Goal: Task Accomplishment & Management: Use online tool/utility

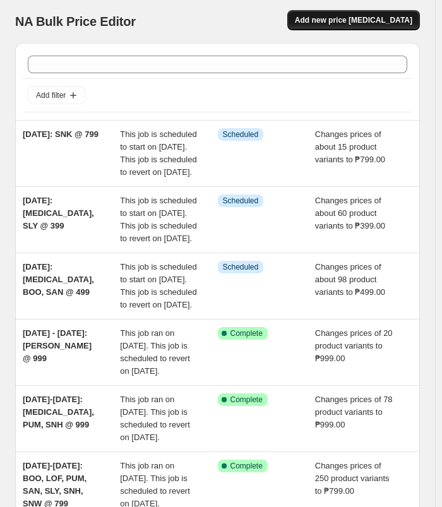
click at [362, 24] on span "Add new price [MEDICAL_DATA]" at bounding box center [353, 20] width 117 height 10
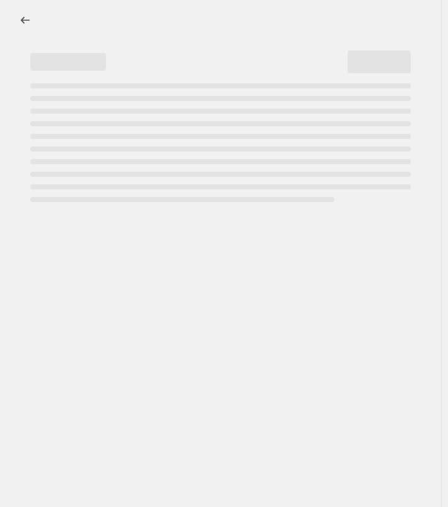
select select "percentage"
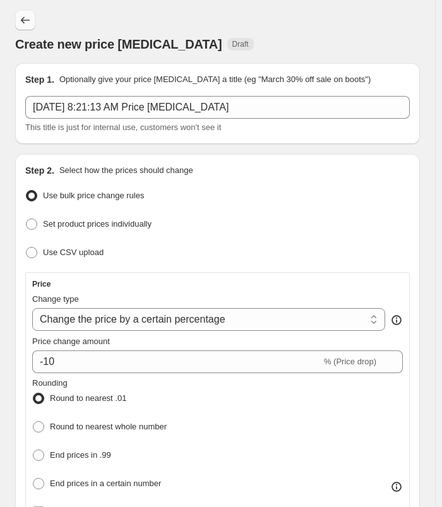
click at [24, 16] on icon "Price change jobs" at bounding box center [25, 20] width 13 height 13
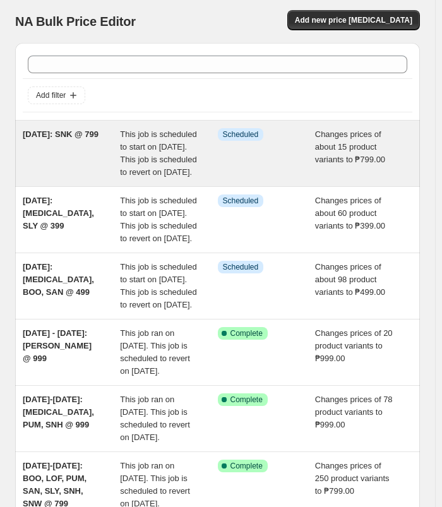
click at [179, 170] on span "This job is scheduled to start on [DATE]. This job is scheduled to revert on [D…" at bounding box center [158, 152] width 76 height 47
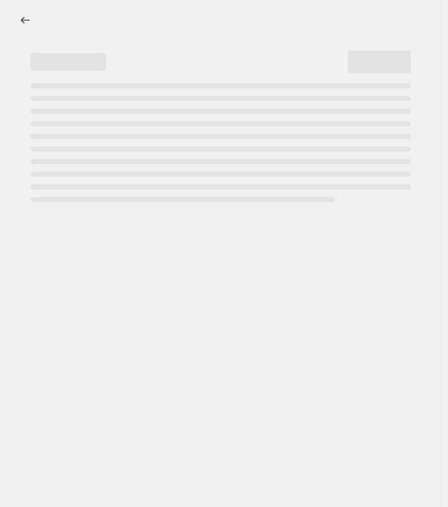
select select "no_change"
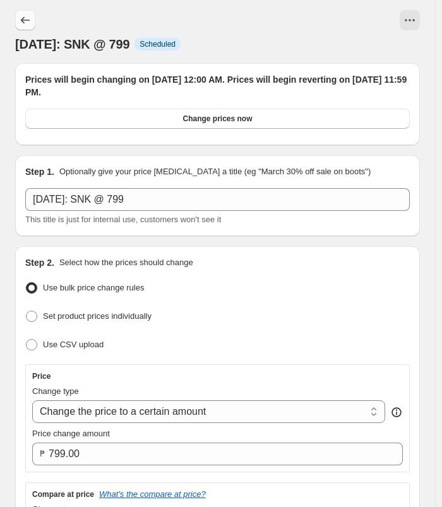
click at [28, 16] on icon "Price change jobs" at bounding box center [25, 20] width 13 height 13
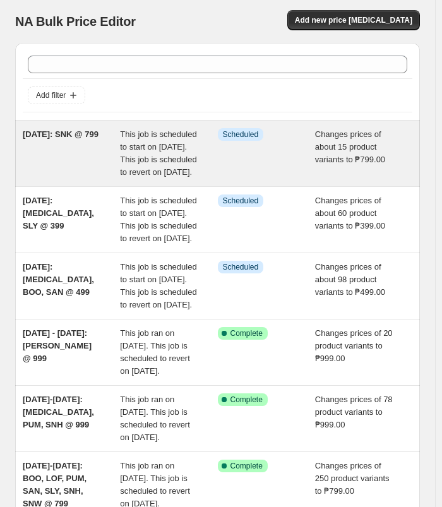
click at [97, 157] on div "[DATE]: SNK @ 799" at bounding box center [71, 153] width 97 height 51
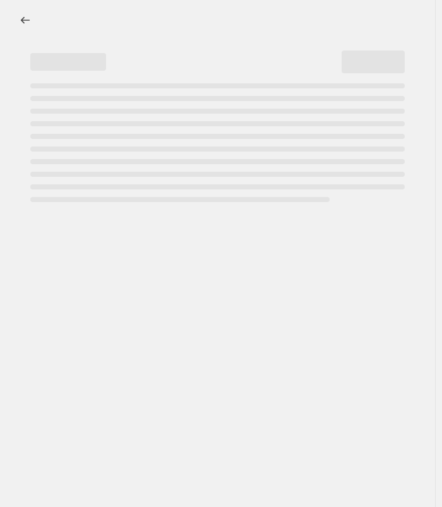
select select "no_change"
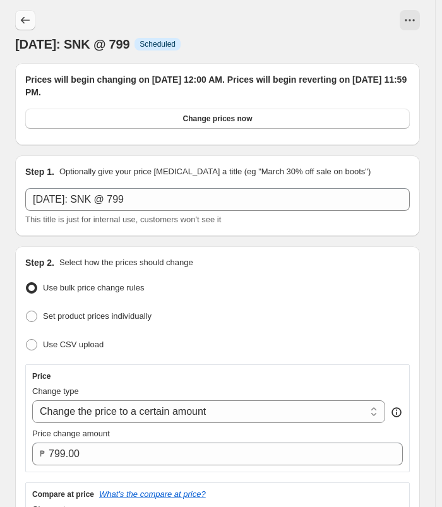
click at [22, 18] on icon "Price change jobs" at bounding box center [25, 20] width 13 height 13
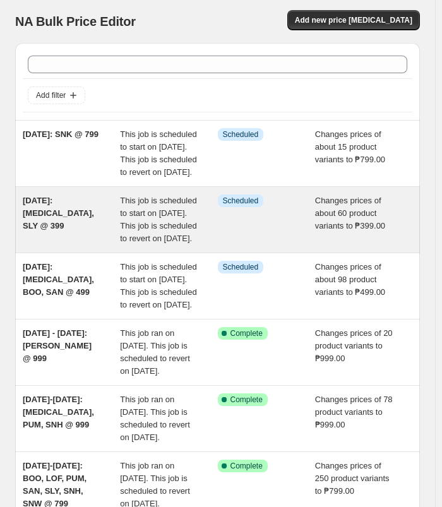
click at [69, 241] on div "[DATE]: [MEDICAL_DATA], SLY @ 399" at bounding box center [71, 219] width 97 height 51
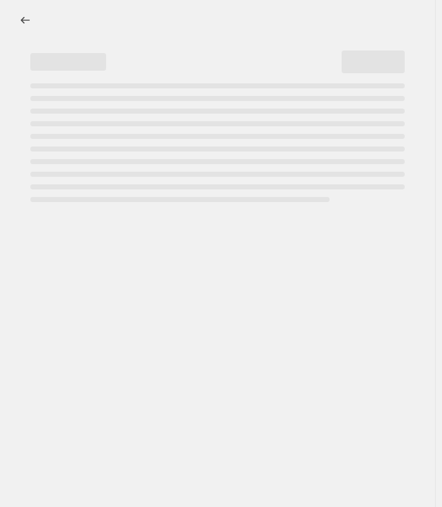
select select "no_change"
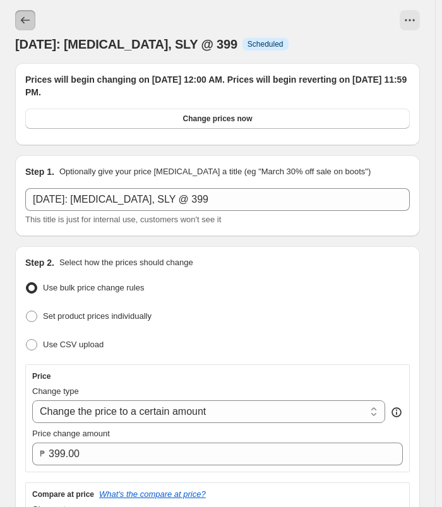
click at [23, 18] on icon "Price change jobs" at bounding box center [25, 20] width 13 height 13
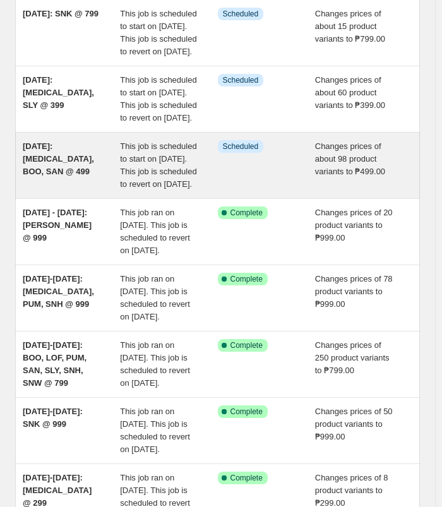
scroll to position [126, 0]
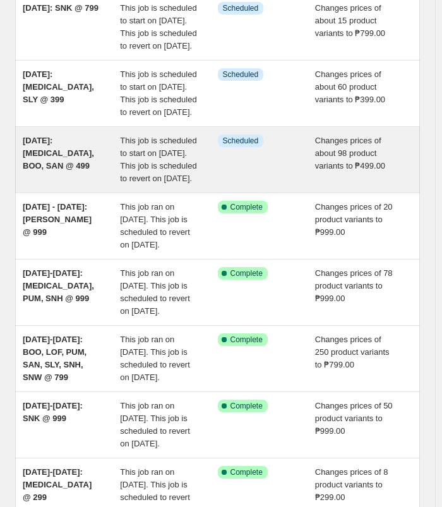
click at [71, 170] on span "[DATE]: [MEDICAL_DATA], BOO, SAN @ 499" at bounding box center [58, 153] width 71 height 35
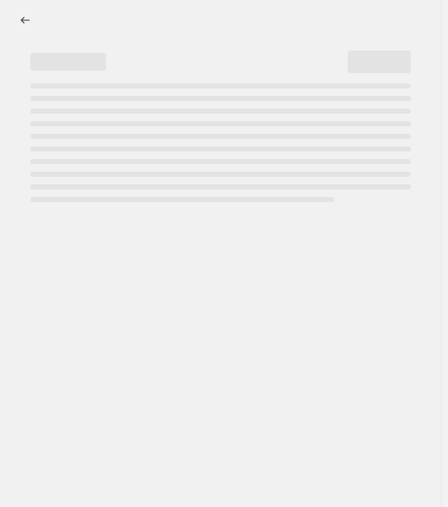
select select "no_change"
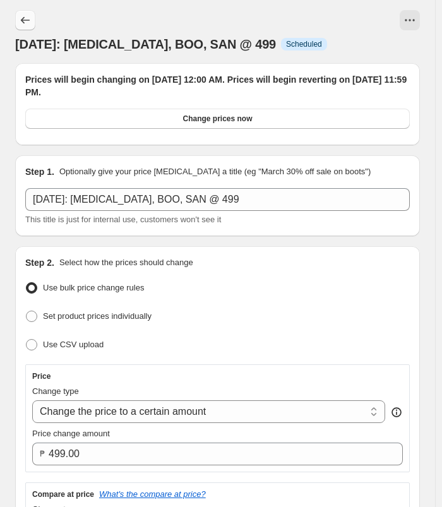
click at [25, 22] on icon "Price change jobs" at bounding box center [25, 20] width 13 height 13
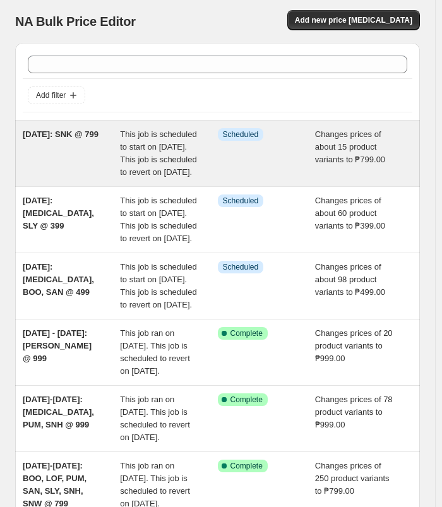
click at [63, 149] on div "[DATE]: SNK @ 799" at bounding box center [71, 153] width 97 height 51
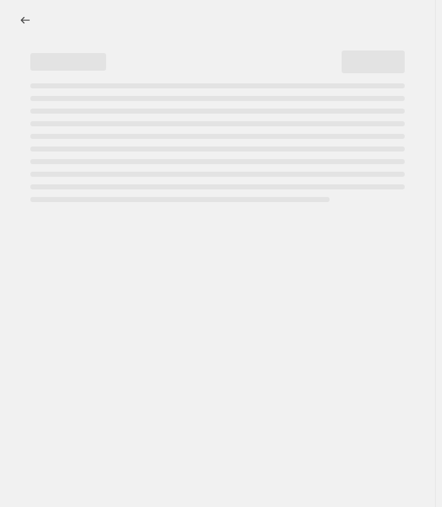
select select "no_change"
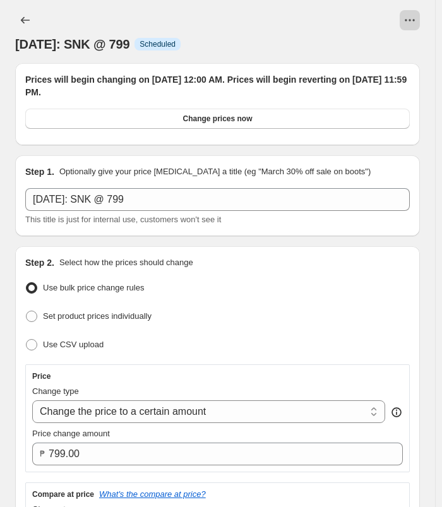
click at [411, 21] on icon "View actions for OCT 10: SNK @ 799" at bounding box center [410, 20] width 13 height 13
click at [412, 15] on icon "View actions for OCT 10: SNK @ 799" at bounding box center [410, 20] width 13 height 13
click at [407, 20] on icon "View actions for OCT 10: SNK @ 799" at bounding box center [406, 20] width 2 height 2
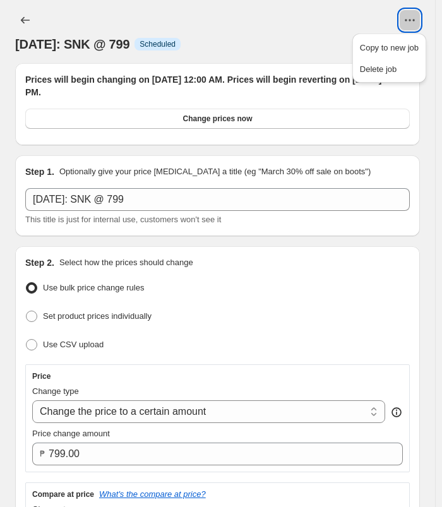
click at [420, 15] on button "View actions for OCT 10: SNK @ 799" at bounding box center [410, 20] width 20 height 20
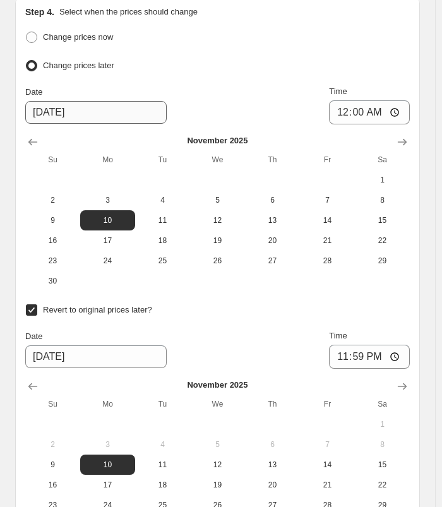
scroll to position [1460, 0]
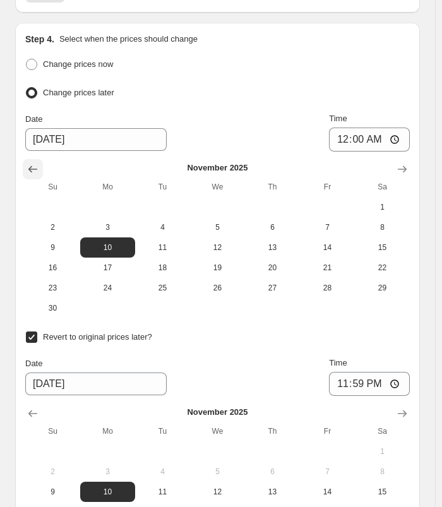
click at [37, 169] on icon "Show previous month, October 2025" at bounding box center [33, 169] width 13 height 13
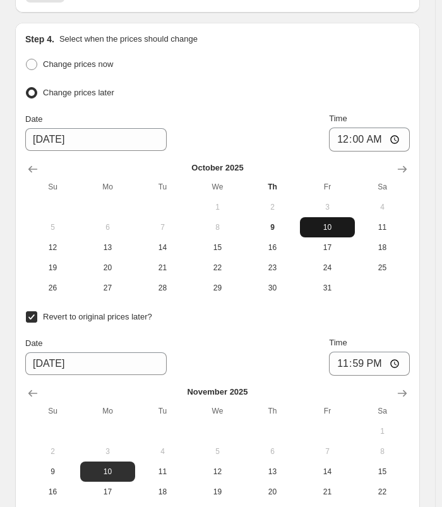
click at [317, 222] on span "10" at bounding box center [327, 227] width 45 height 10
type input "[DATE]"
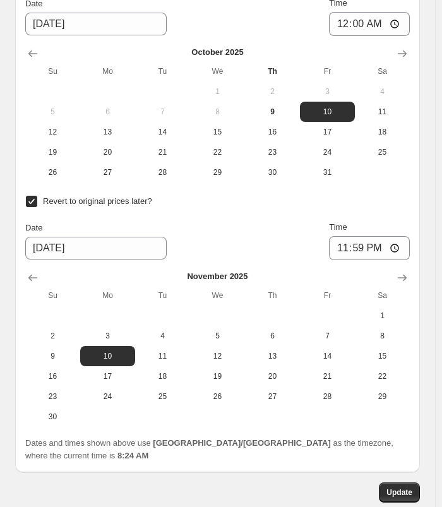
scroll to position [1586, 0]
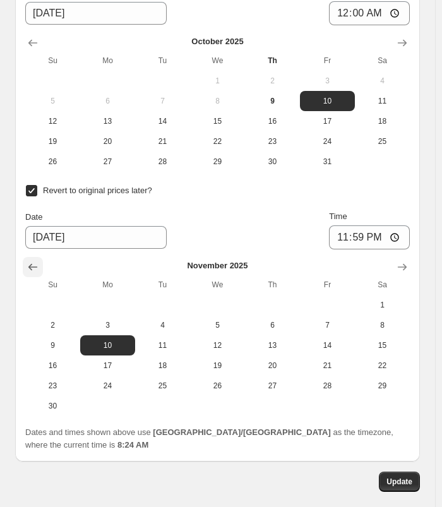
click at [39, 261] on icon "Show previous month, October 2025" at bounding box center [33, 267] width 13 height 13
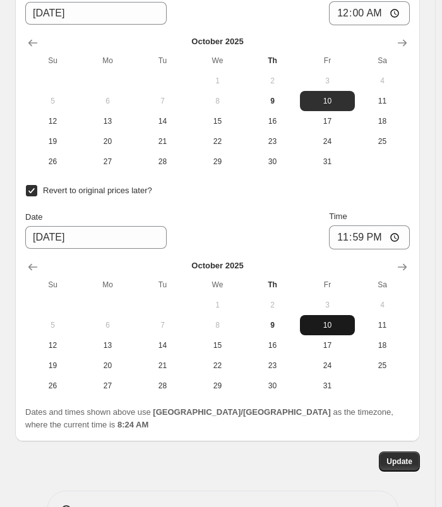
click at [322, 320] on span "10" at bounding box center [327, 325] width 45 height 10
type input "[DATE]"
click at [405, 457] on span "Update" at bounding box center [399, 462] width 26 height 10
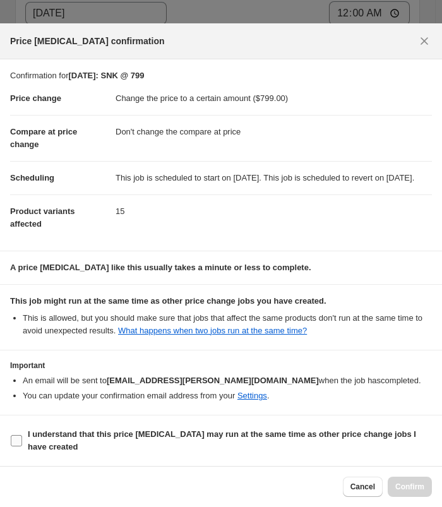
click at [73, 445] on span "I understand that this price [MEDICAL_DATA] may run at the same time as other p…" at bounding box center [230, 440] width 404 height 25
click at [22, 445] on input "I understand that this price [MEDICAL_DATA] may run at the same time as other p…" at bounding box center [16, 440] width 11 height 11
checkbox input "true"
click at [414, 490] on span "Confirm" at bounding box center [409, 487] width 29 height 10
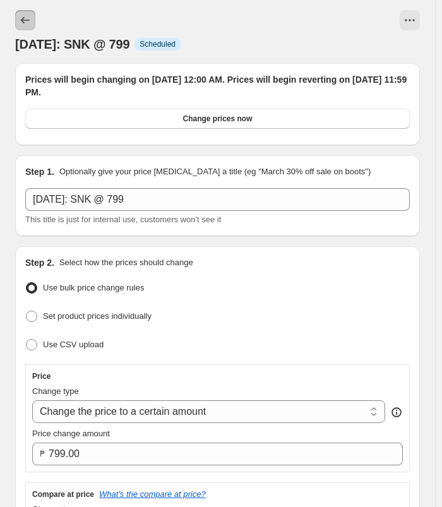
click at [29, 20] on icon "Price change jobs" at bounding box center [25, 20] width 13 height 13
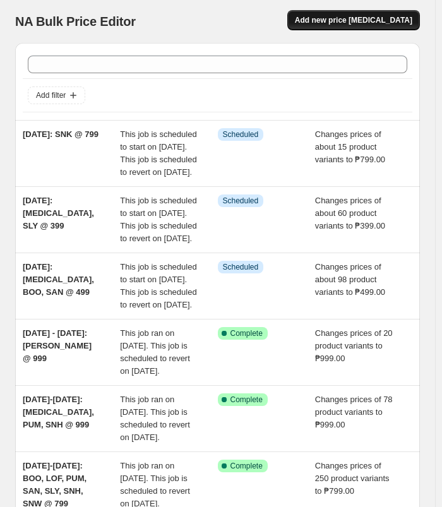
click at [347, 18] on span "Add new price [MEDICAL_DATA]" at bounding box center [353, 20] width 117 height 10
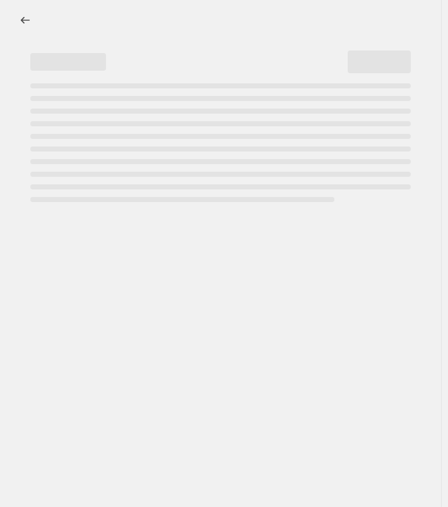
select select "percentage"
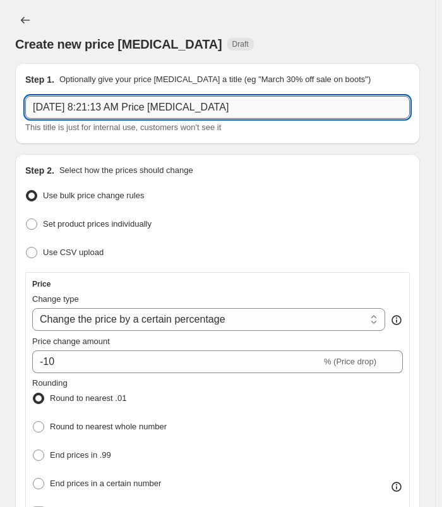
click at [240, 105] on input "[DATE] 8:21:13 AM Price [MEDICAL_DATA]" at bounding box center [217, 107] width 385 height 23
click at [149, 111] on input "[DATE]:" at bounding box center [217, 107] width 385 height 23
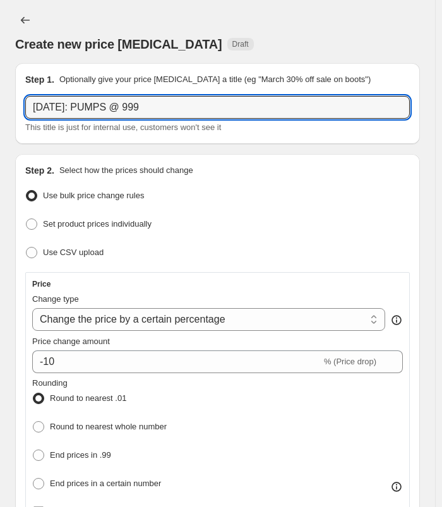
type input "[DATE]: PUMPS @ 999"
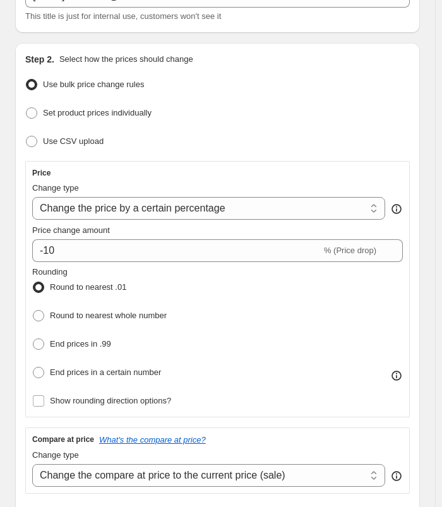
scroll to position [126, 0]
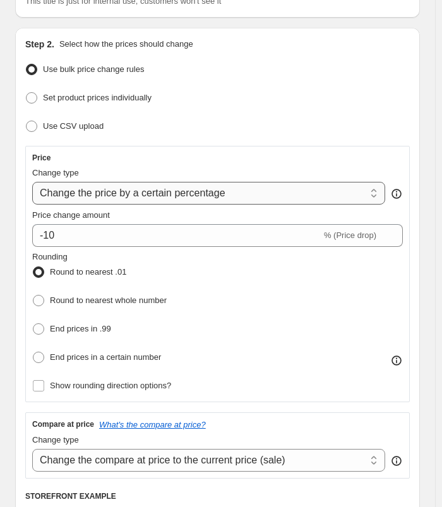
click at [236, 191] on select "Change the price to a certain amount Change the price by a certain amount Chang…" at bounding box center [208, 193] width 353 height 23
select select "to"
click at [32, 182] on select "Change the price to a certain amount Change the price by a certain amount Chang…" at bounding box center [208, 193] width 353 height 23
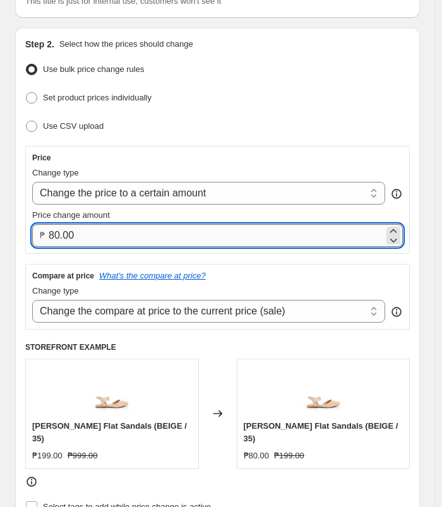
click at [116, 232] on input "80.00" at bounding box center [216, 235] width 335 height 23
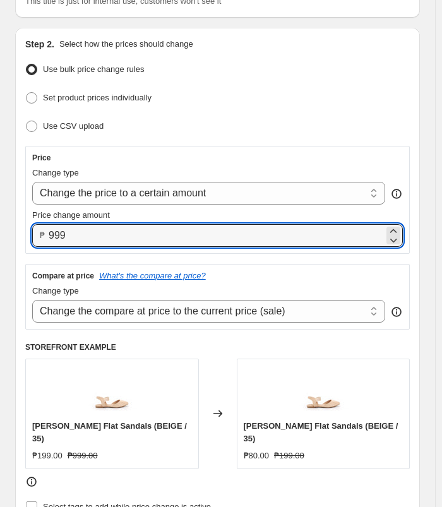
type input "999.00"
click at [267, 95] on div "Set product prices individually" at bounding box center [217, 98] width 385 height 18
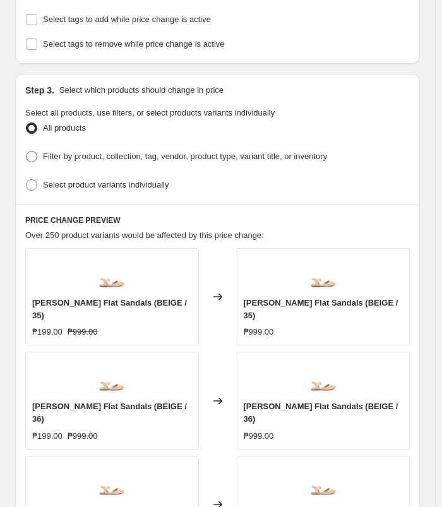
scroll to position [631, 0]
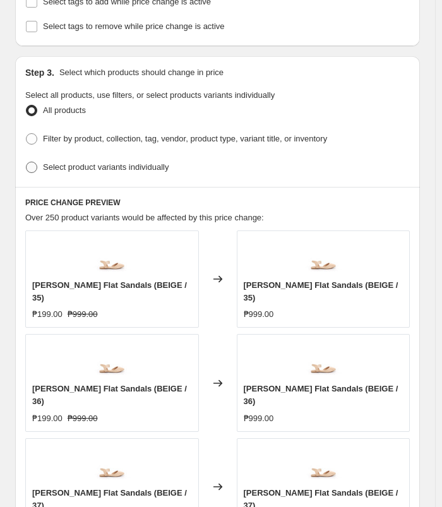
click at [92, 162] on span "Select product variants individually" at bounding box center [106, 166] width 126 height 9
click at [27, 162] on input "Select product variants individually" at bounding box center [26, 162] width 1 height 1
radio input "true"
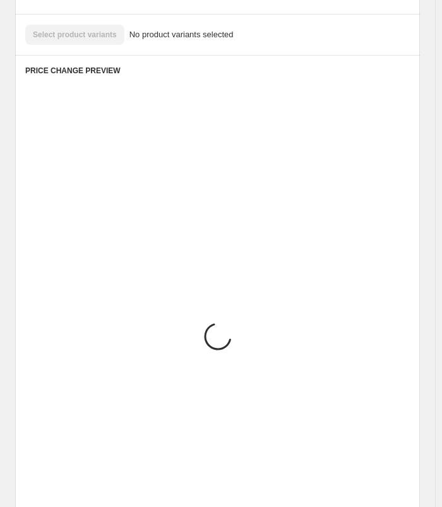
scroll to position [616, 0]
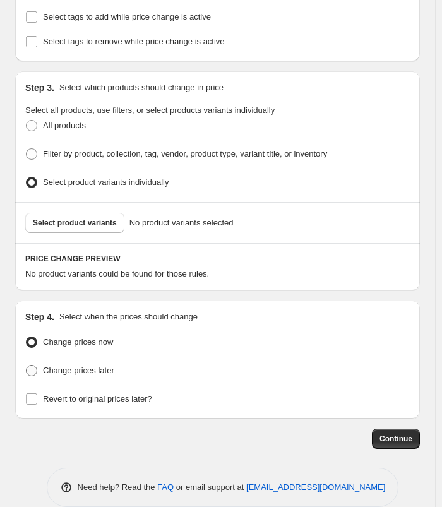
click at [76, 366] on span "Change prices later" at bounding box center [78, 370] width 71 height 9
click at [27, 365] on input "Change prices later" at bounding box center [26, 365] width 1 height 1
radio input "true"
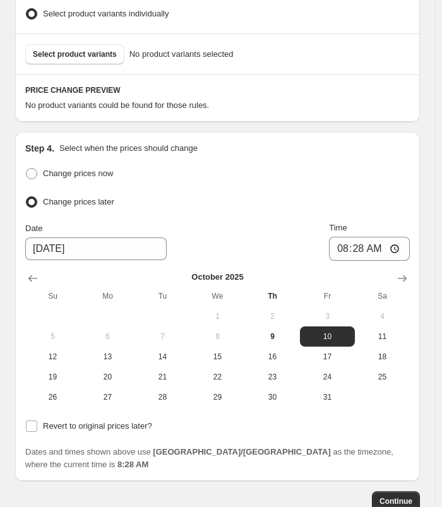
scroll to position [835, 0]
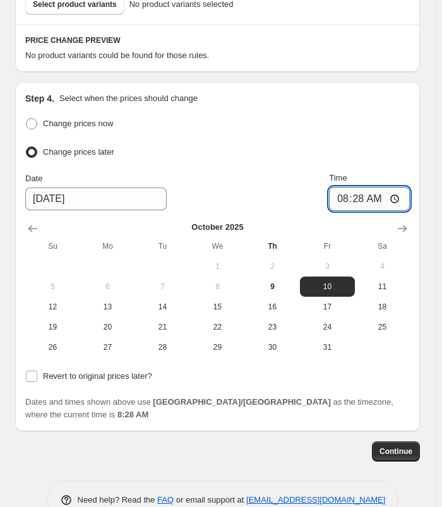
click at [352, 187] on input "08:28" at bounding box center [369, 199] width 81 height 24
type input "00:00"
click at [83, 371] on span "Revert to original prices later?" at bounding box center [97, 375] width 109 height 9
click at [37, 371] on input "Revert to original prices later?" at bounding box center [31, 376] width 11 height 11
checkbox input "true"
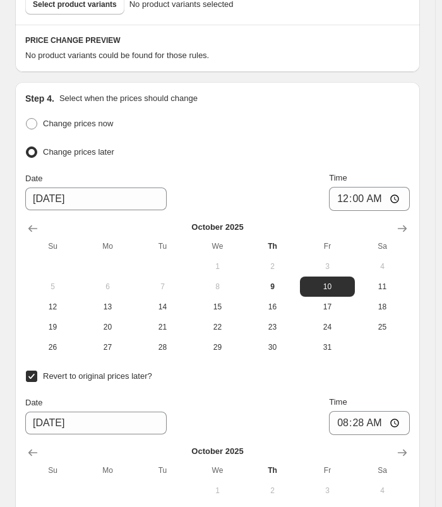
click at [374, 92] on div "Step 4. Select when the prices should change" at bounding box center [217, 98] width 385 height 13
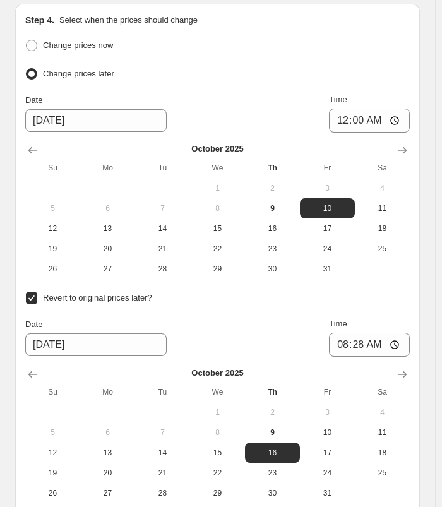
scroll to position [1024, 0]
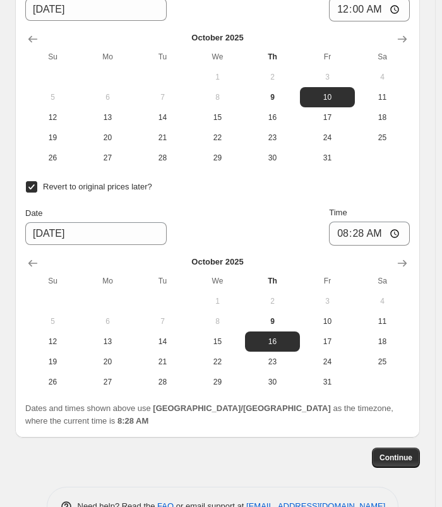
drag, startPoint x: 342, startPoint y: 303, endPoint x: 342, endPoint y: 265, distance: 37.9
click at [340, 316] on span "10" at bounding box center [327, 321] width 45 height 10
type input "[DATE]"
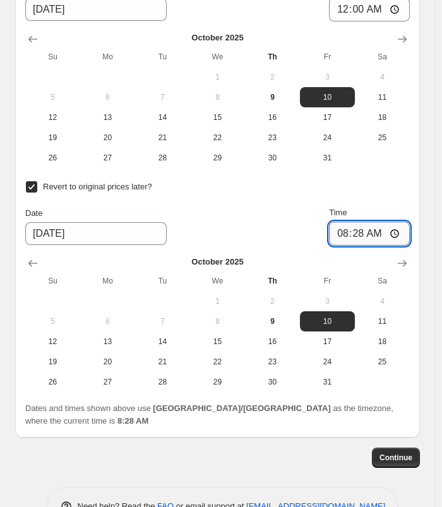
click at [348, 222] on input "08:28" at bounding box center [369, 234] width 81 height 24
click at [368, 222] on input "11:25" at bounding box center [369, 234] width 81 height 24
click at [364, 222] on input "11:25" at bounding box center [369, 234] width 81 height 24
type input "23:59"
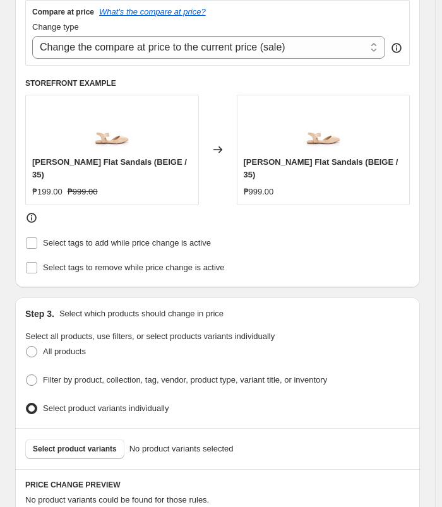
scroll to position [505, 0]
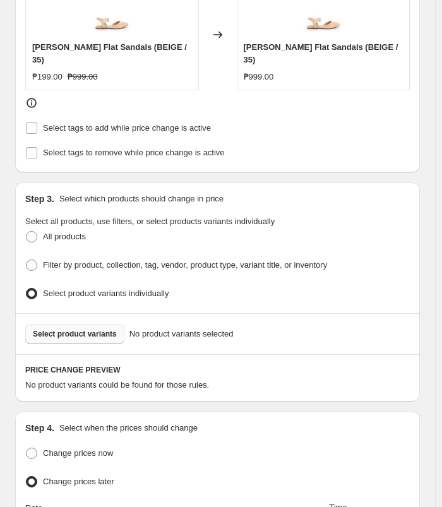
click at [79, 329] on span "Select product variants" at bounding box center [75, 334] width 84 height 10
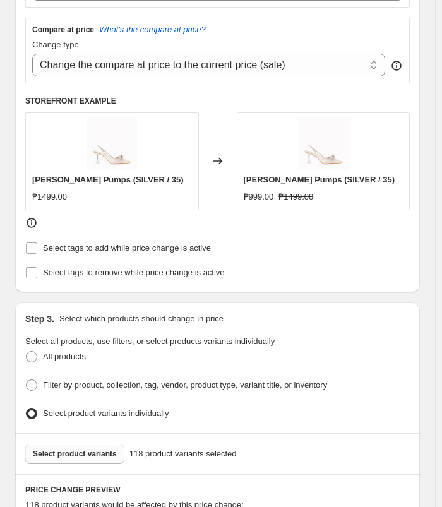
scroll to position [316, 0]
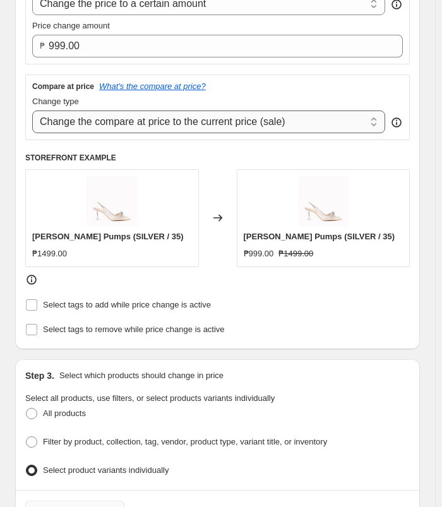
click at [280, 121] on select "Change the compare at price to the current price (sale) Change the compare at p…" at bounding box center [208, 122] width 353 height 23
click at [32, 111] on select "Change the compare at price to the current price (sale) Change the compare at p…" at bounding box center [208, 122] width 353 height 23
click at [232, 121] on select "Change the compare at price to the current price (sale) Change the compare at p…" at bounding box center [208, 122] width 353 height 23
select select "ep"
click at [32, 111] on select "Change the compare at price to the current price (sale) Change the compare at p…" at bounding box center [208, 122] width 353 height 23
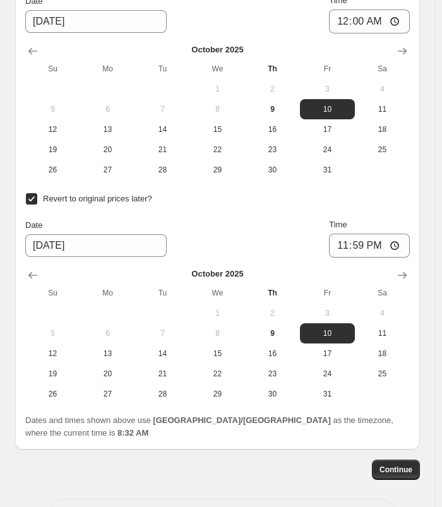
scroll to position [1515, 0]
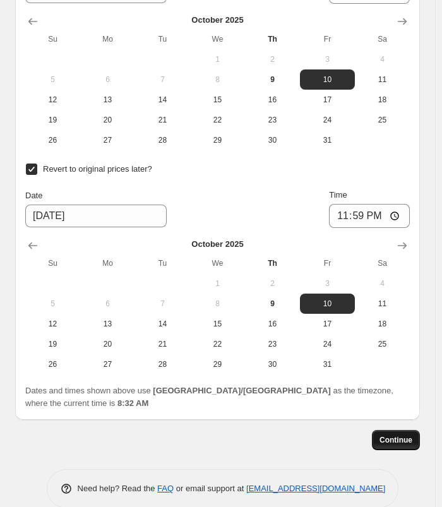
click at [411, 430] on button "Continue" at bounding box center [396, 440] width 48 height 20
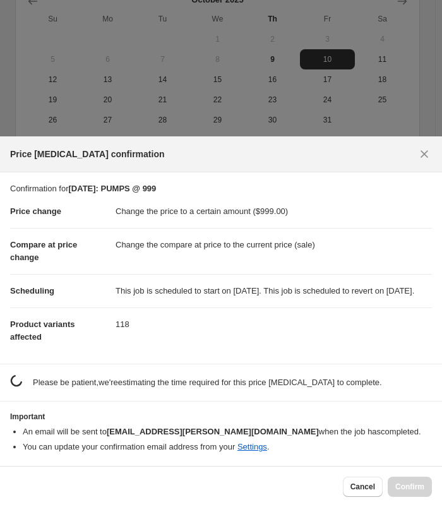
scroll to position [0, 0]
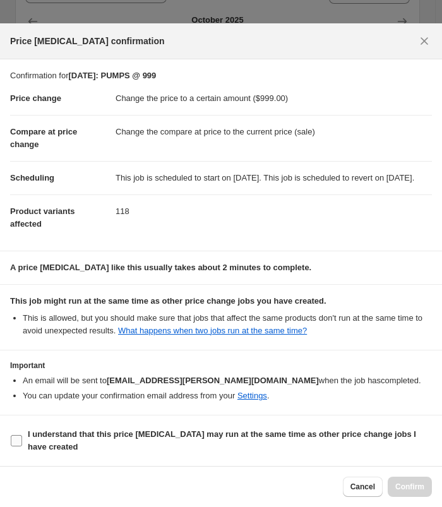
click at [124, 444] on span "I understand that this price [MEDICAL_DATA] may run at the same time as other p…" at bounding box center [230, 440] width 404 height 25
click at [22, 444] on input "I understand that this price [MEDICAL_DATA] may run at the same time as other p…" at bounding box center [16, 440] width 11 height 11
checkbox input "true"
click at [412, 490] on span "Confirm" at bounding box center [409, 487] width 29 height 10
type input "[DATE]: PUMPS @ 999"
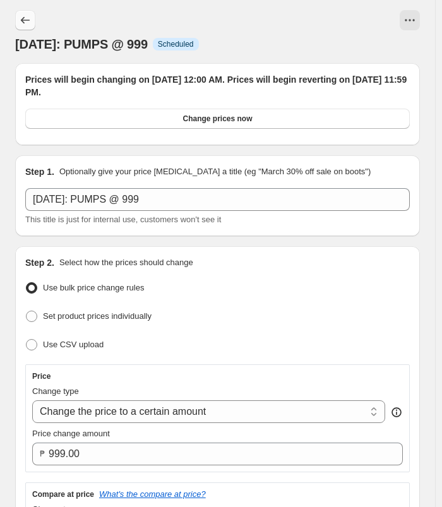
click at [29, 20] on icon "Price change jobs" at bounding box center [25, 20] width 13 height 13
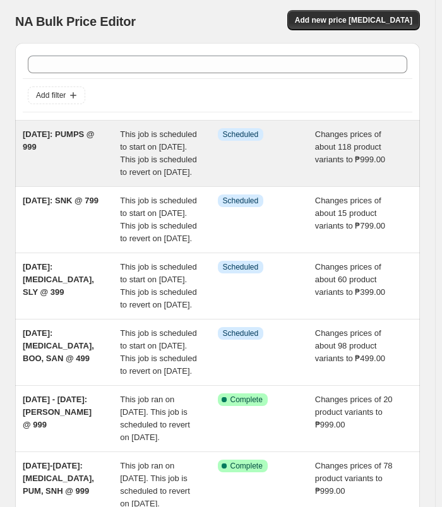
click at [95, 159] on div "[DATE]: PUMPS @ 999" at bounding box center [71, 153] width 97 height 51
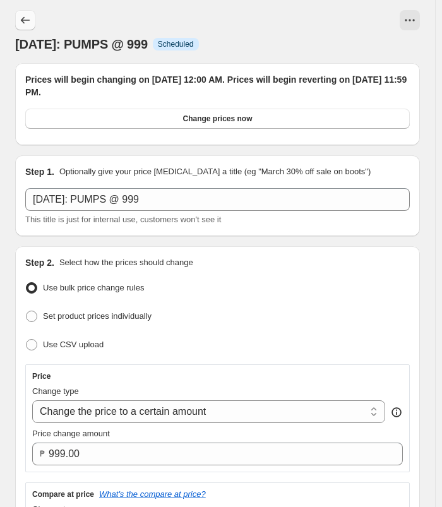
click at [34, 27] on button "Price change jobs" at bounding box center [25, 20] width 20 height 20
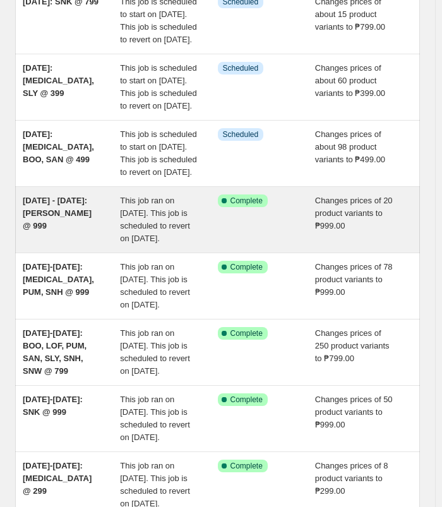
scroll to position [151, 0]
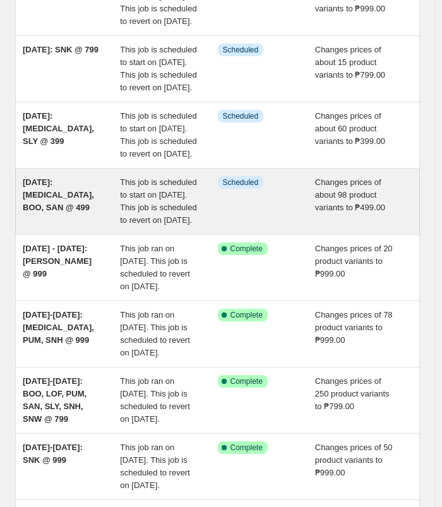
click at [82, 227] on div "[DATE]: [MEDICAL_DATA], BOO, SAN @ 499" at bounding box center [71, 201] width 97 height 51
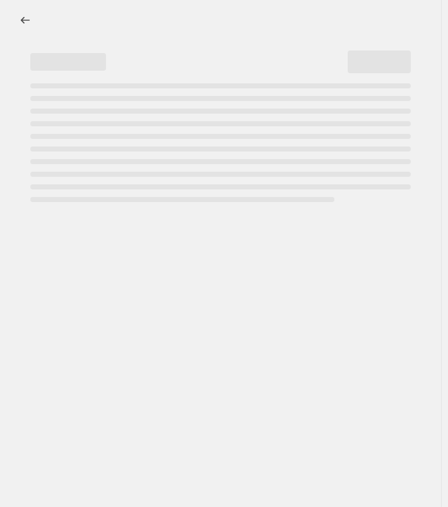
select select "no_change"
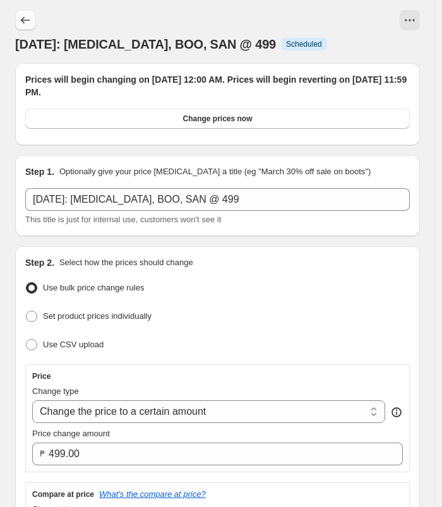
click at [23, 18] on icon "Price change jobs" at bounding box center [25, 20] width 13 height 13
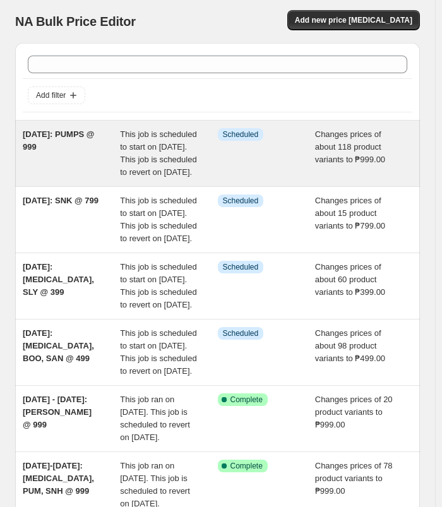
click at [63, 144] on div "[DATE]: PUMPS @ 999" at bounding box center [71, 153] width 97 height 51
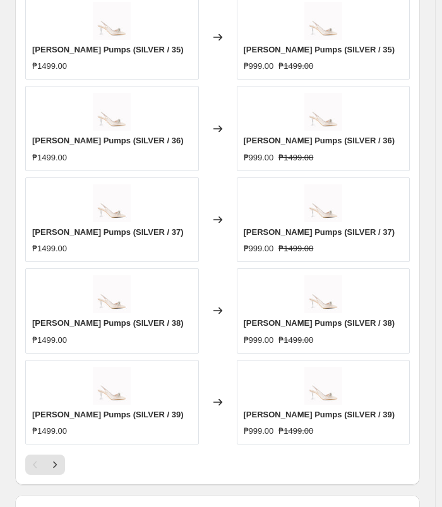
scroll to position [1010, 0]
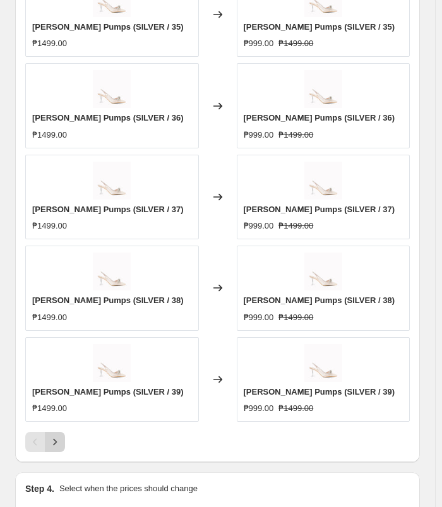
click at [53, 445] on button "Next" at bounding box center [55, 442] width 20 height 20
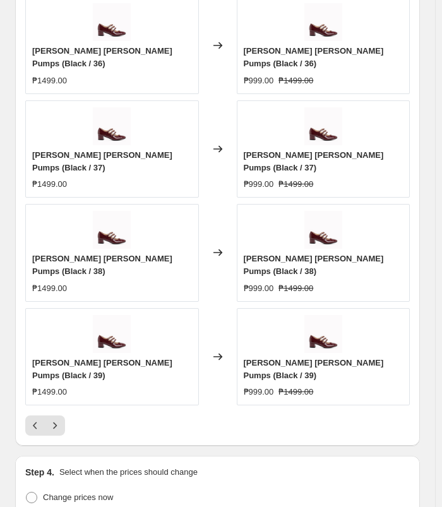
scroll to position [1137, 0]
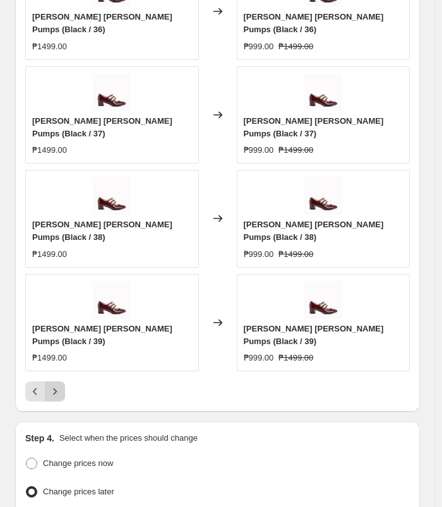
click at [62, 381] on button "Next" at bounding box center [55, 391] width 20 height 20
click at [53, 385] on icon "Next" at bounding box center [55, 391] width 13 height 13
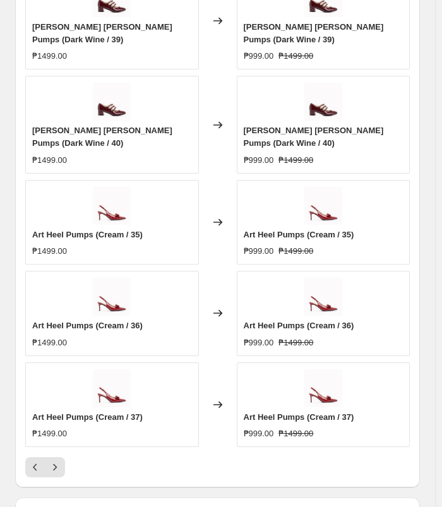
scroll to position [1086, 0]
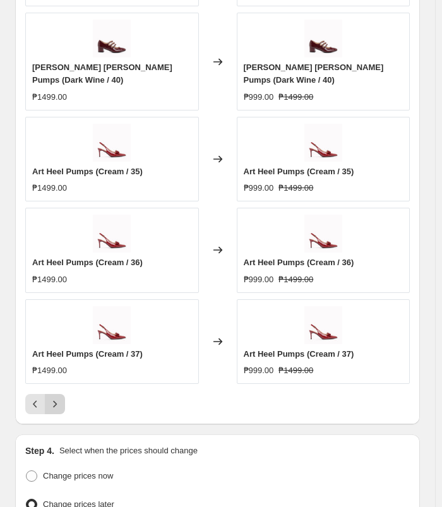
click at [53, 398] on icon "Next" at bounding box center [55, 404] width 13 height 13
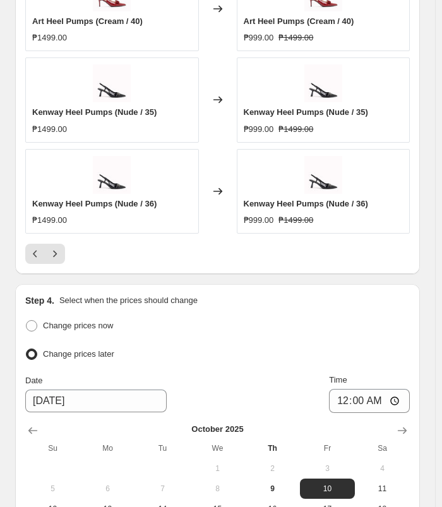
scroll to position [1200, 0]
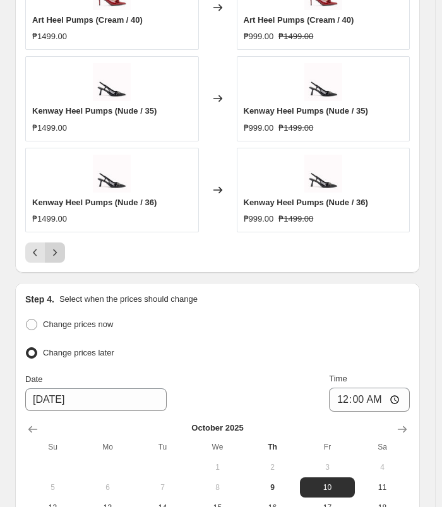
click at [56, 252] on icon "Next" at bounding box center [55, 252] width 13 height 13
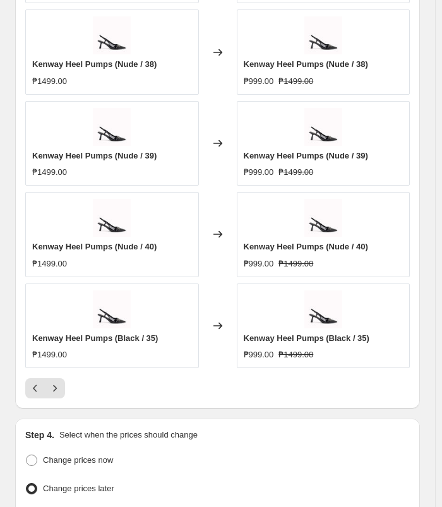
scroll to position [1073, 0]
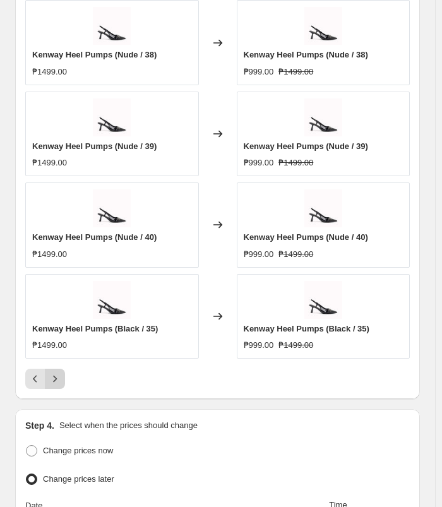
click at [52, 373] on icon "Next" at bounding box center [55, 379] width 13 height 13
click at [59, 373] on icon "Next" at bounding box center [55, 379] width 13 height 13
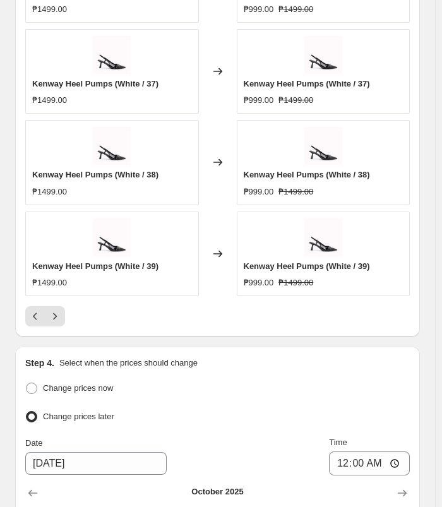
scroll to position [1137, 0]
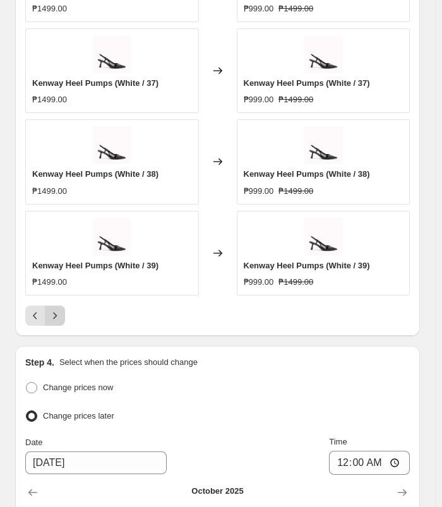
click at [49, 317] on icon "Next" at bounding box center [55, 315] width 13 height 13
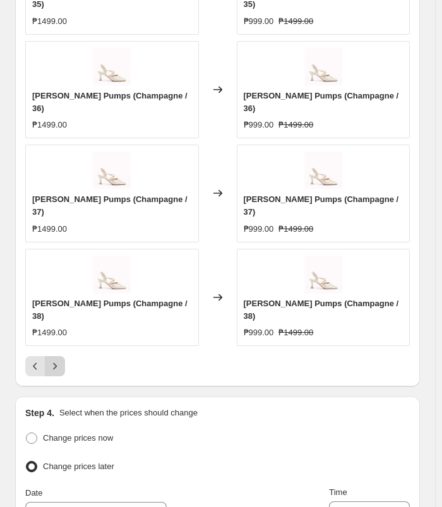
click at [52, 360] on icon "Next" at bounding box center [55, 366] width 13 height 13
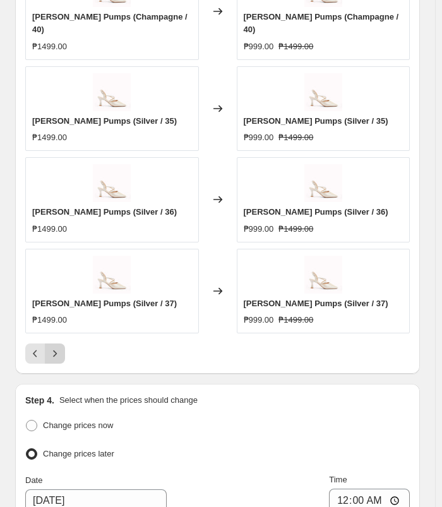
click at [51, 347] on icon "Next" at bounding box center [55, 353] width 13 height 13
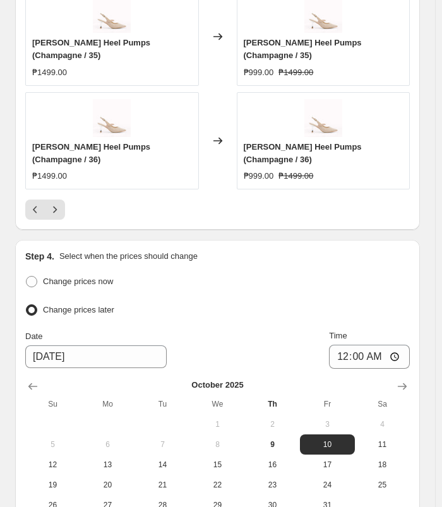
scroll to position [1326, 0]
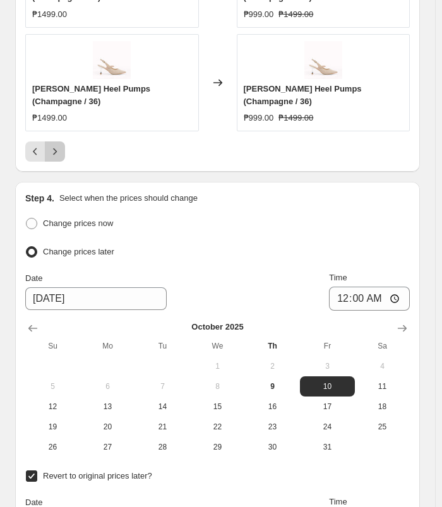
click at [57, 141] on button "Next" at bounding box center [55, 151] width 20 height 20
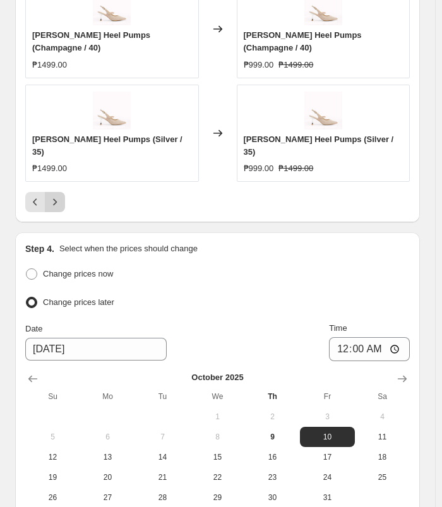
click at [53, 196] on icon "Next" at bounding box center [55, 202] width 13 height 13
click at [51, 196] on icon "Next" at bounding box center [55, 202] width 13 height 13
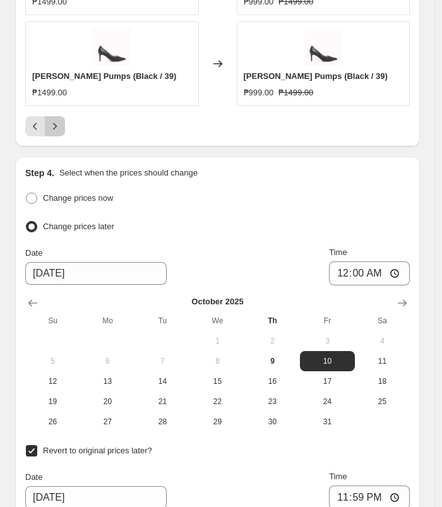
click at [51, 122] on icon "Next" at bounding box center [55, 126] width 13 height 13
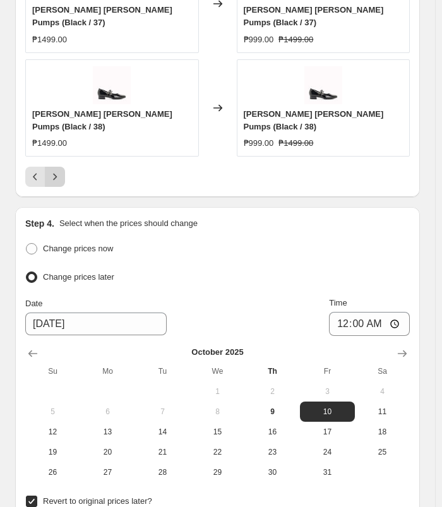
click at [51, 170] on icon "Next" at bounding box center [55, 176] width 13 height 13
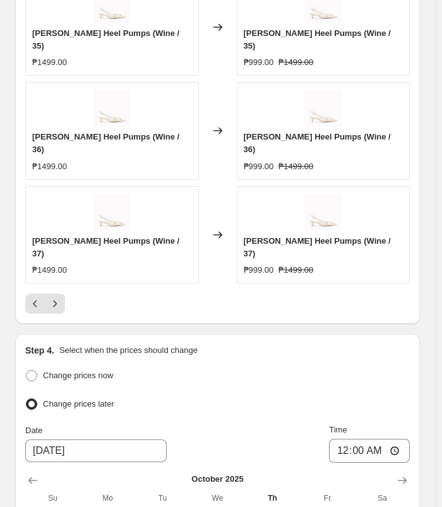
scroll to position [1200, 0]
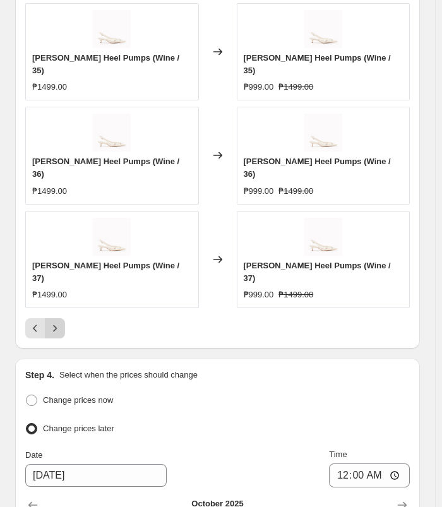
click at [59, 322] on icon "Next" at bounding box center [55, 328] width 13 height 13
click at [61, 322] on icon "Next" at bounding box center [55, 328] width 13 height 13
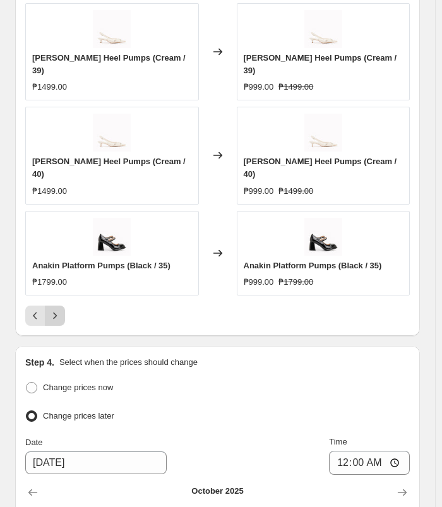
click at [52, 309] on icon "Next" at bounding box center [55, 315] width 13 height 13
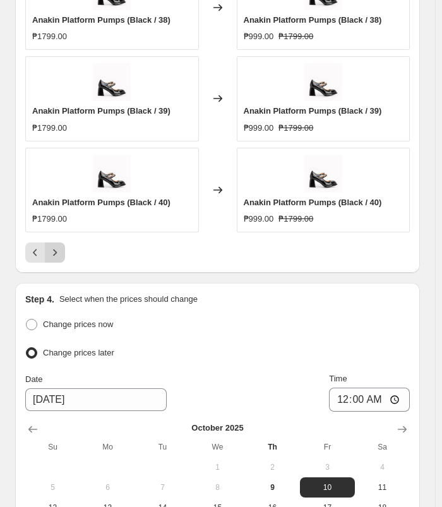
click at [52, 253] on icon "Next" at bounding box center [55, 252] width 13 height 13
click at [56, 255] on button "Next" at bounding box center [55, 252] width 20 height 20
click at [49, 246] on icon "Next" at bounding box center [55, 252] width 13 height 13
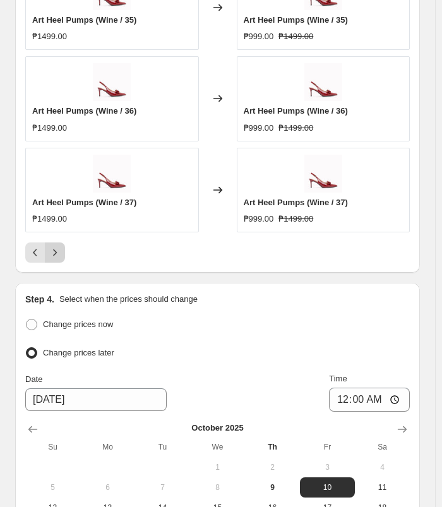
click at [64, 251] on button "Next" at bounding box center [55, 252] width 20 height 20
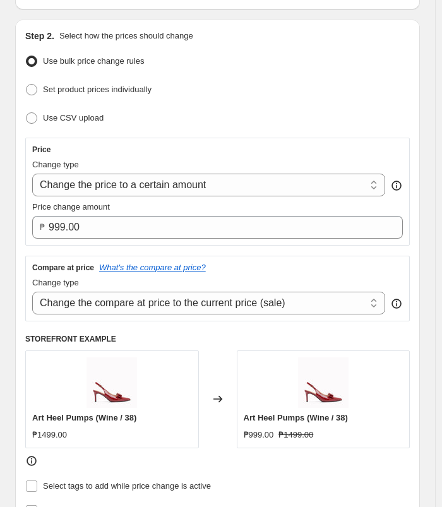
scroll to position [0, 0]
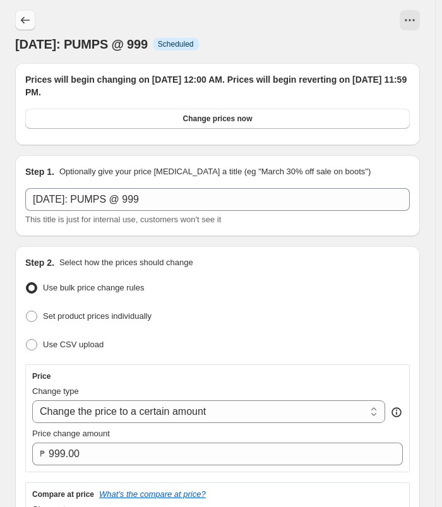
click at [28, 15] on icon "Price change jobs" at bounding box center [25, 20] width 13 height 13
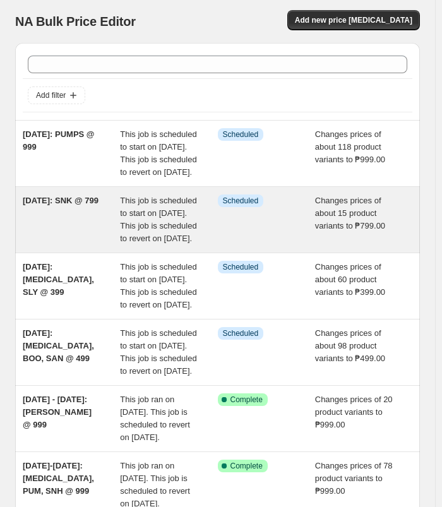
click at [80, 245] on div "[DATE]: SNK @ 799" at bounding box center [71, 219] width 97 height 51
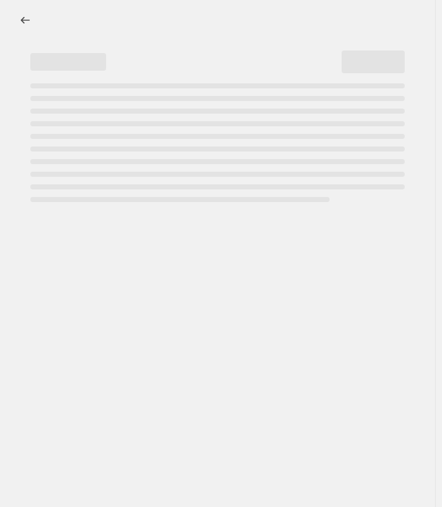
select select "no_change"
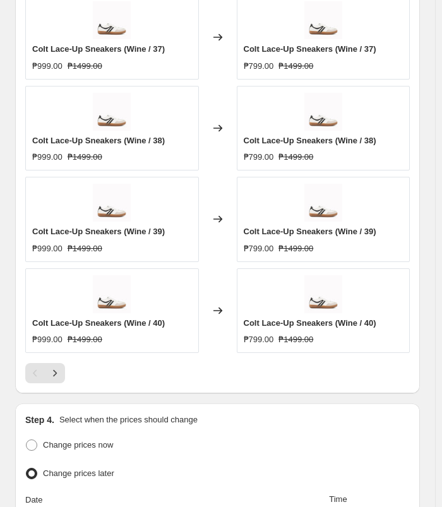
scroll to position [1200, 0]
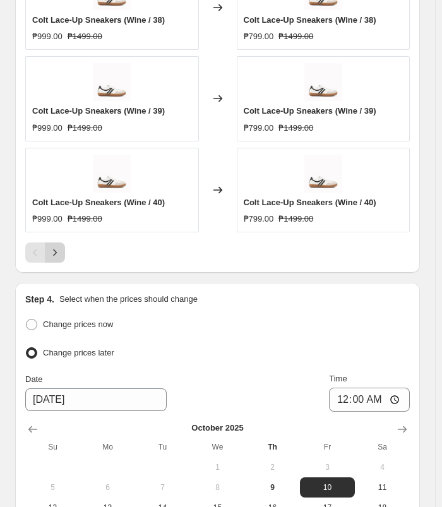
click at [62, 248] on button "Next" at bounding box center [55, 252] width 20 height 20
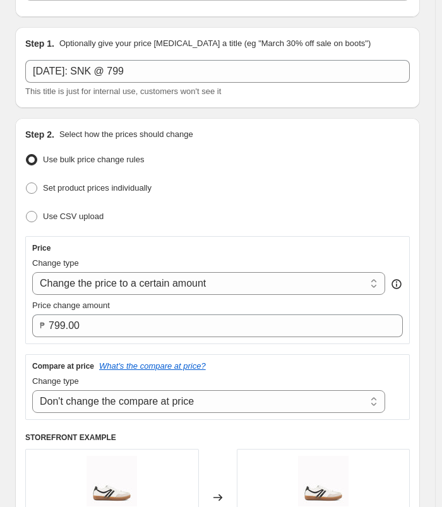
scroll to position [0, 0]
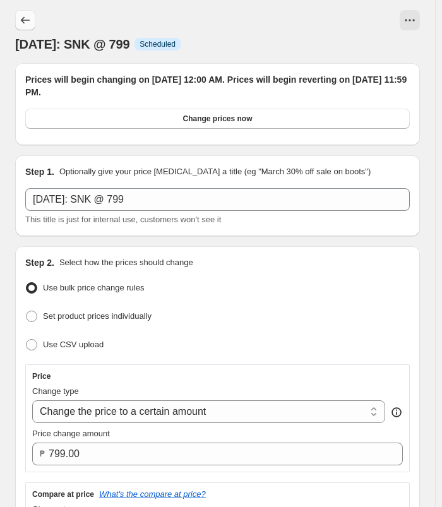
click at [30, 15] on icon "Price change jobs" at bounding box center [25, 20] width 13 height 13
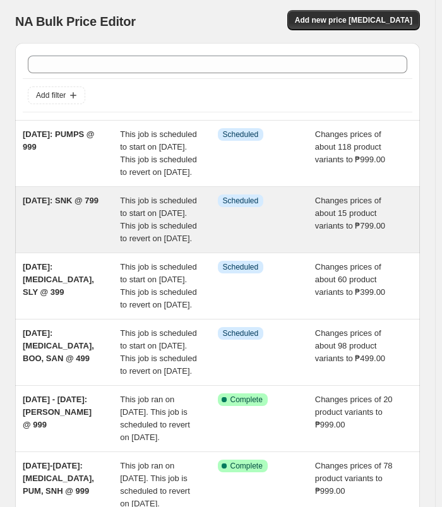
click at [70, 241] on div "[DATE]: SNK @ 799" at bounding box center [71, 219] width 97 height 51
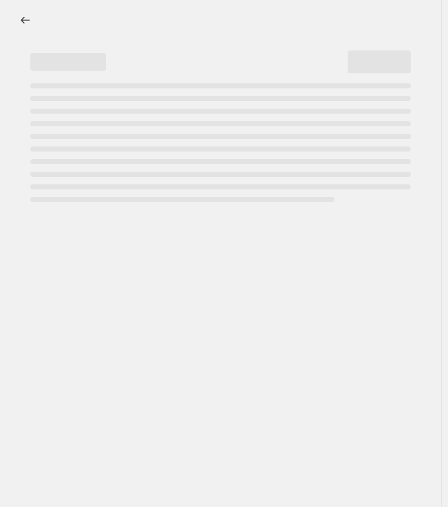
select select "no_change"
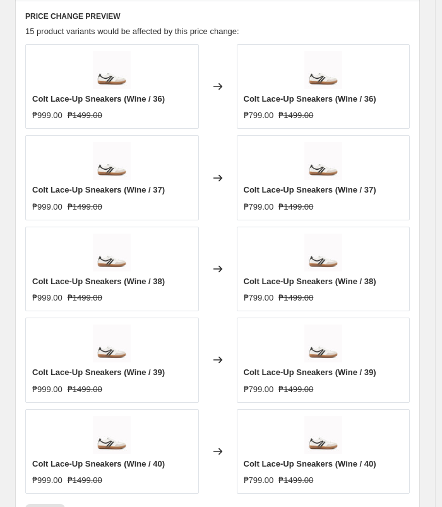
scroll to position [1137, 0]
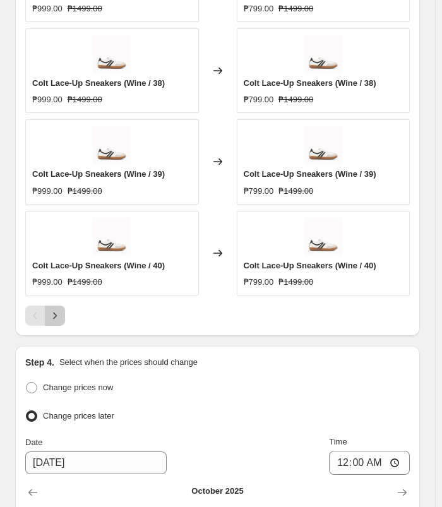
click at [62, 306] on button "Next" at bounding box center [55, 316] width 20 height 20
click at [59, 311] on icon "Next" at bounding box center [55, 315] width 13 height 13
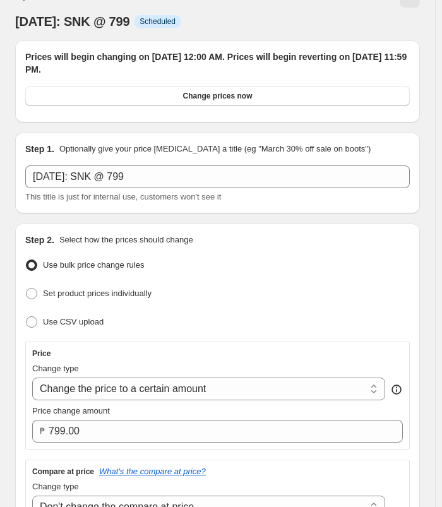
scroll to position [0, 0]
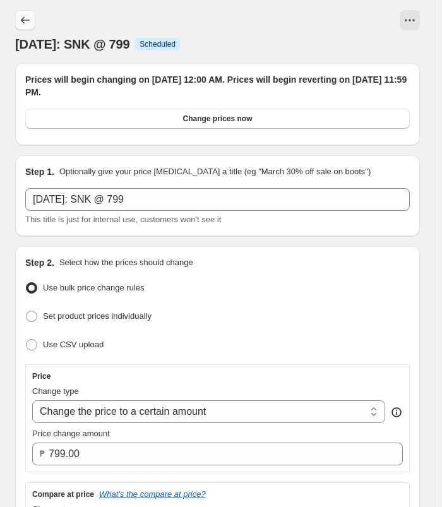
click at [32, 10] on button "Price change jobs" at bounding box center [25, 20] width 20 height 20
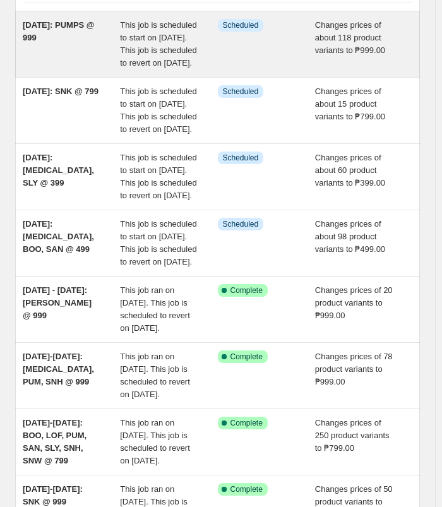
scroll to position [126, 0]
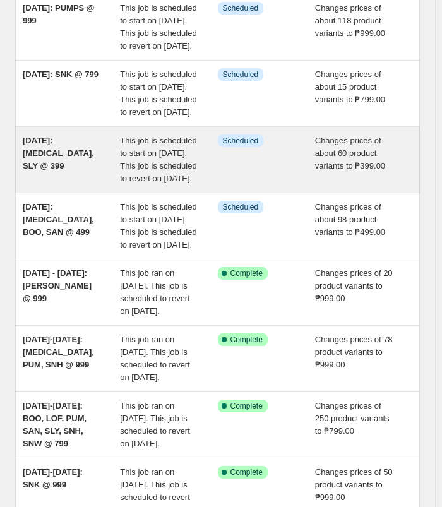
click at [55, 185] on div "[DATE]: [MEDICAL_DATA], SLY @ 399" at bounding box center [71, 160] width 97 height 51
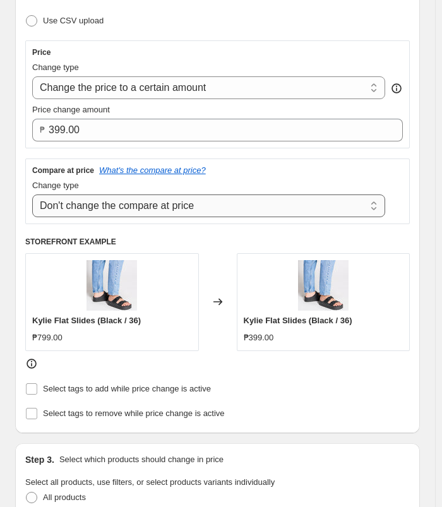
scroll to position [316, 0]
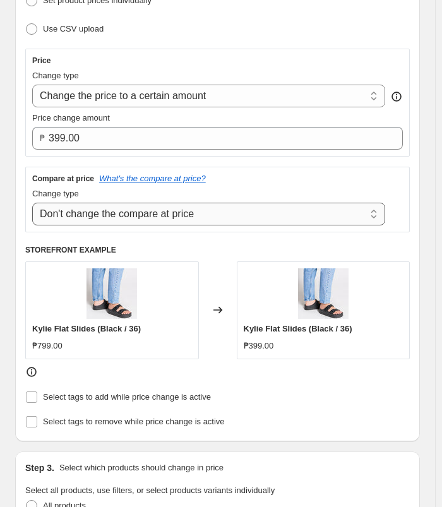
click at [236, 209] on select "Change the compare at price to the current price (sale) Change the compare at p…" at bounding box center [208, 214] width 353 height 23
select select "ep"
click at [32, 203] on select "Change the compare at price to the current price (sale) Change the compare at p…" at bounding box center [208, 214] width 353 height 23
click at [416, 284] on div "Step 2. Select how the prices should change Use bulk price change rules Set pro…" at bounding box center [217, 186] width 405 height 511
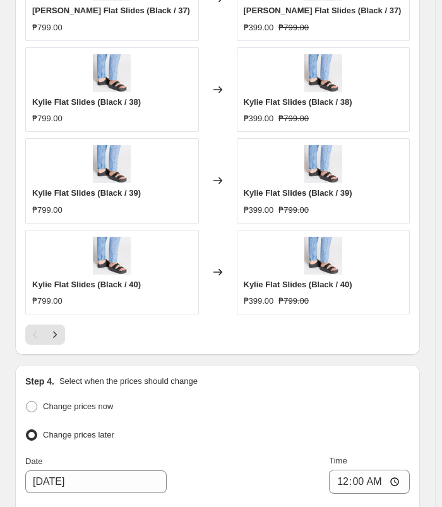
scroll to position [1137, 0]
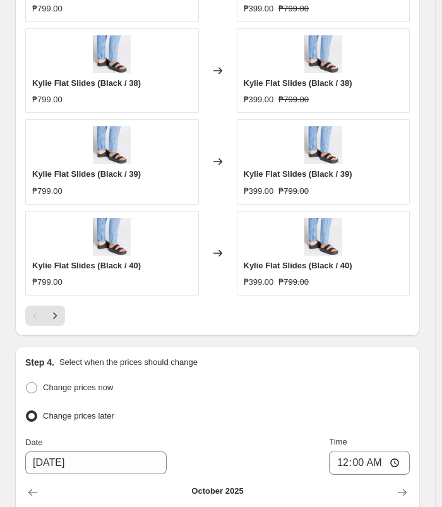
click at [51, 299] on div "Kylie Flat Slides (Black / 36) ₱799.00 Changed to [PERSON_NAME] Flat Slides (Bl…" at bounding box center [217, 86] width 385 height 480
click at [56, 309] on icon "Next" at bounding box center [55, 315] width 13 height 13
click at [57, 309] on icon "Next" at bounding box center [55, 315] width 13 height 13
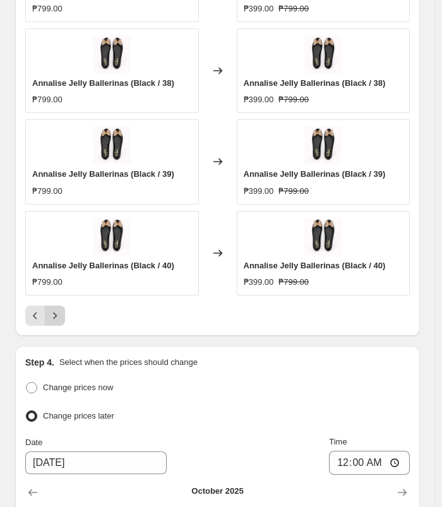
click at [52, 311] on icon "Next" at bounding box center [55, 315] width 13 height 13
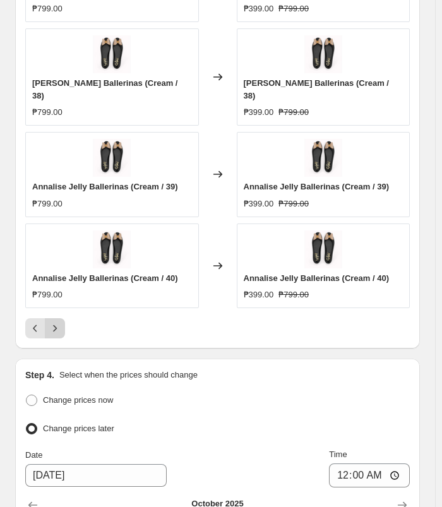
click at [56, 322] on icon "Next" at bounding box center [55, 328] width 13 height 13
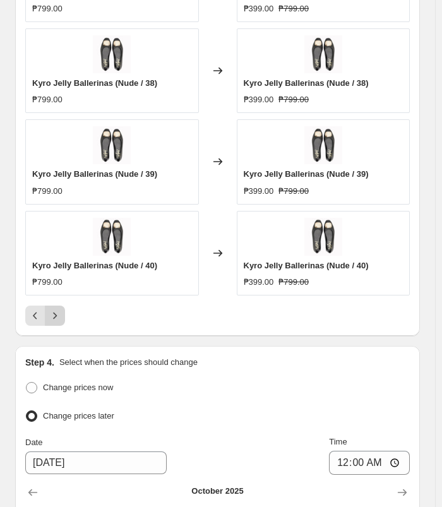
click at [56, 313] on icon "Next" at bounding box center [55, 315] width 13 height 13
click at [58, 309] on icon "Next" at bounding box center [55, 315] width 13 height 13
click at [52, 309] on icon "Next" at bounding box center [55, 315] width 13 height 13
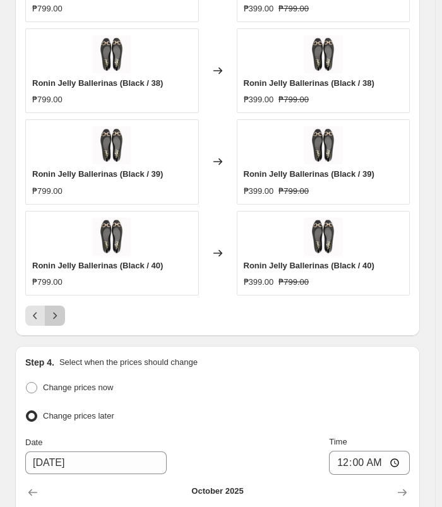
click at [63, 309] on button "Next" at bounding box center [55, 316] width 20 height 20
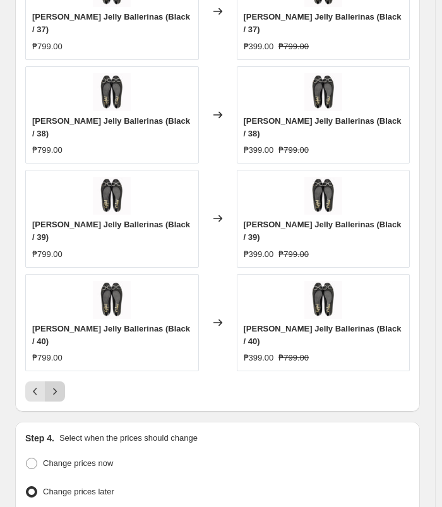
click at [63, 381] on button "Next" at bounding box center [55, 391] width 20 height 20
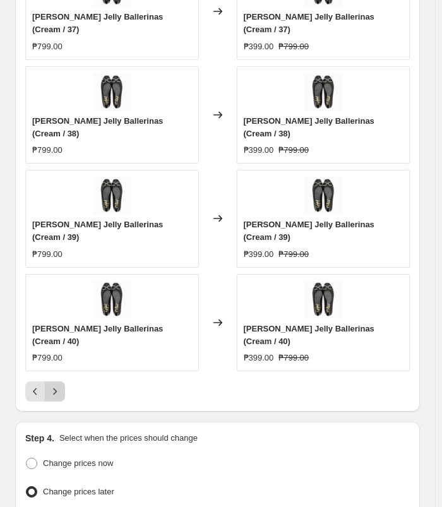
click at [63, 381] on button "Next" at bounding box center [55, 391] width 20 height 20
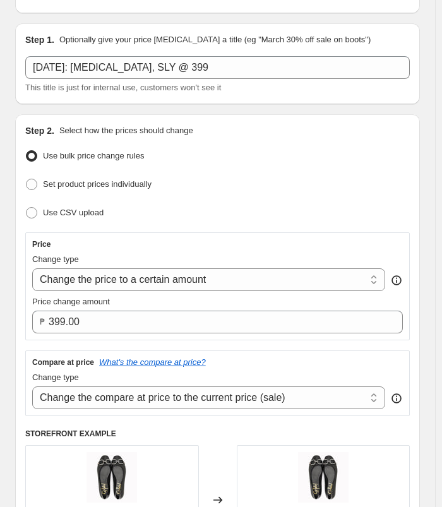
scroll to position [0, 0]
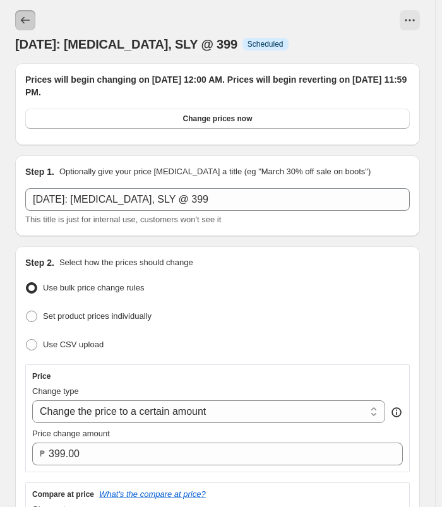
click at [29, 20] on icon "Price change jobs" at bounding box center [25, 20] width 13 height 13
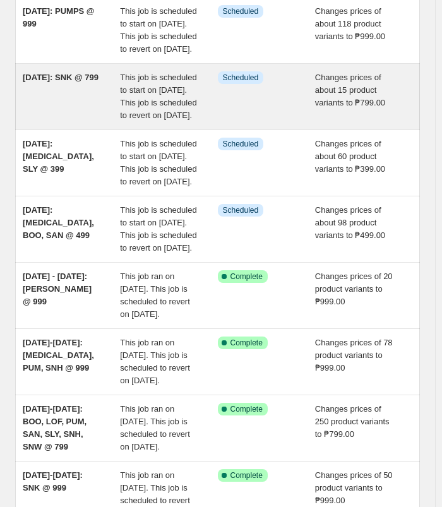
scroll to position [189, 0]
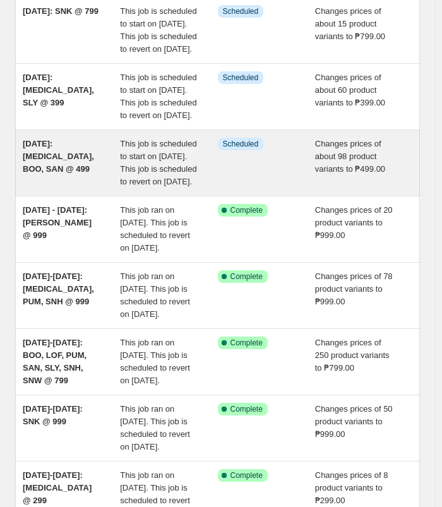
click at [105, 188] on div "[DATE]: [MEDICAL_DATA], BOO, SAN @ 499" at bounding box center [71, 163] width 97 height 51
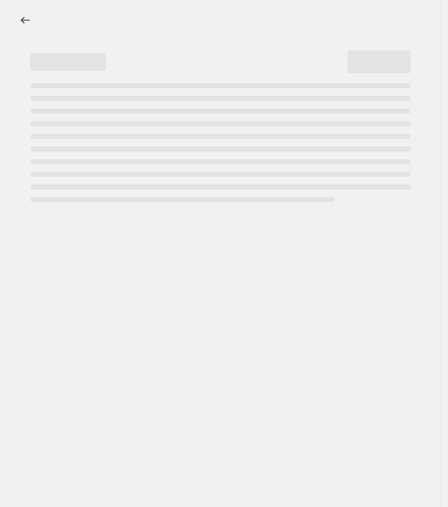
select select "no_change"
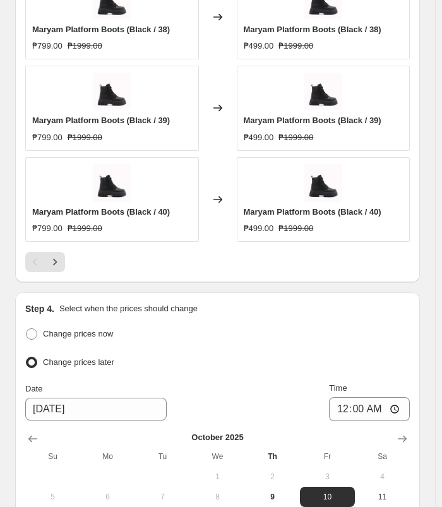
scroll to position [1263, 0]
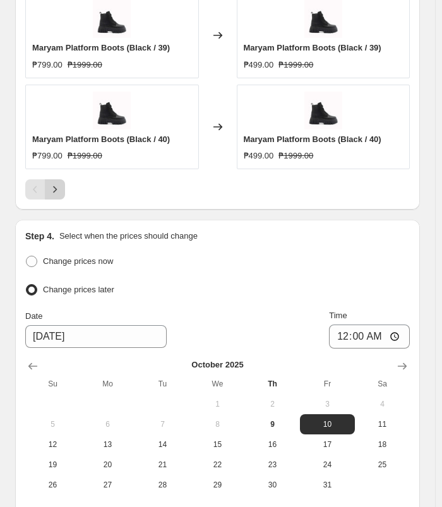
click at [56, 189] on icon "Next" at bounding box center [55, 189] width 13 height 13
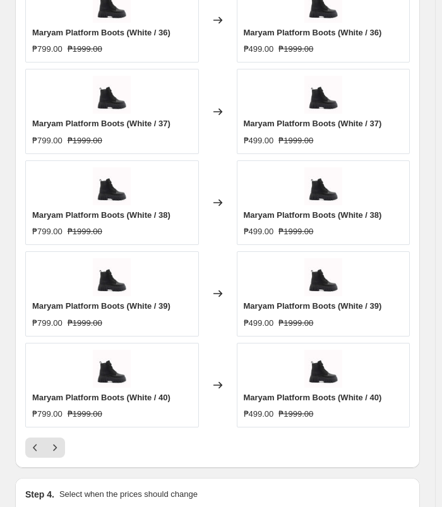
scroll to position [1137, 0]
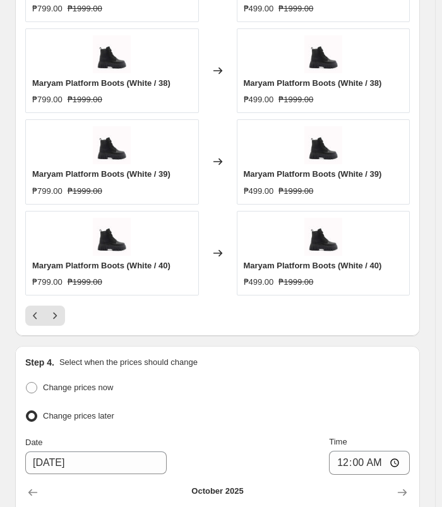
click at [66, 315] on div at bounding box center [217, 316] width 385 height 20
click at [58, 306] on button "Next" at bounding box center [55, 316] width 20 height 20
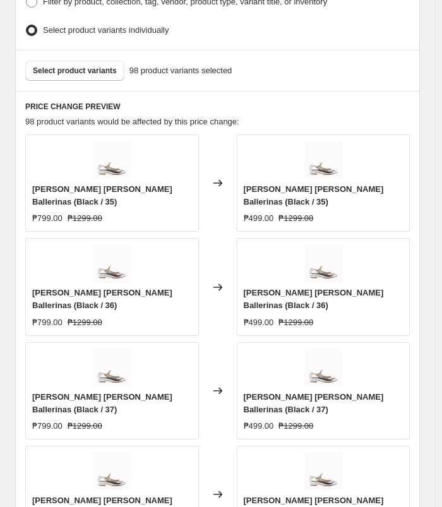
scroll to position [1010, 0]
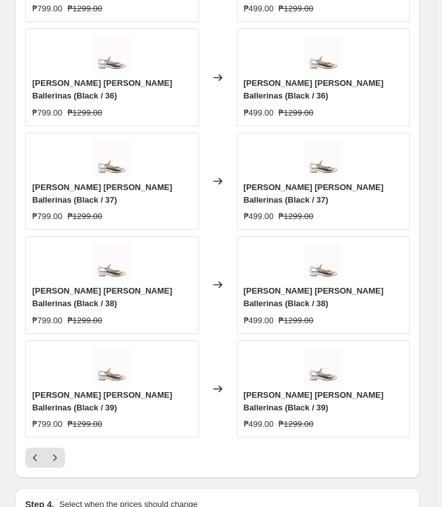
scroll to position [1073, 0]
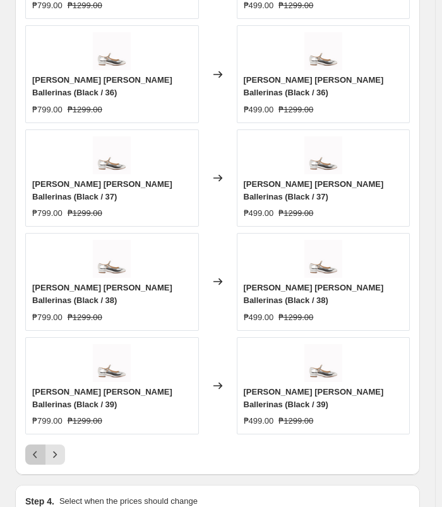
click at [34, 445] on button "Previous" at bounding box center [35, 455] width 20 height 20
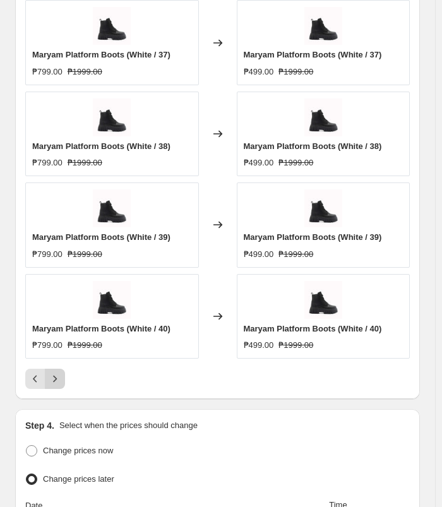
click at [59, 369] on button "Next" at bounding box center [55, 379] width 20 height 20
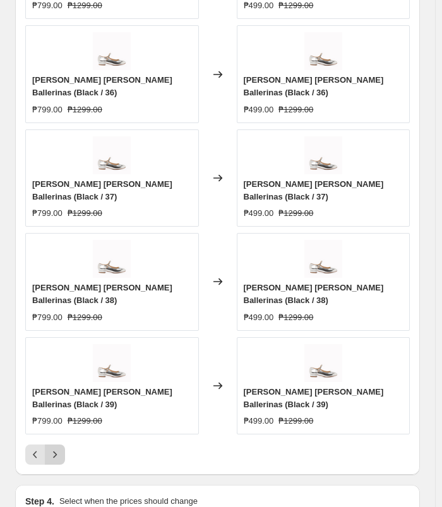
click at [54, 448] on icon "Next" at bounding box center [55, 454] width 13 height 13
click at [56, 448] on icon "Next" at bounding box center [55, 454] width 13 height 13
click at [40, 448] on icon "Previous" at bounding box center [35, 454] width 13 height 13
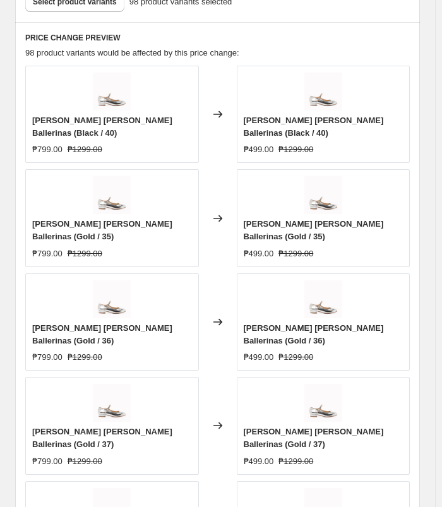
scroll to position [1010, 0]
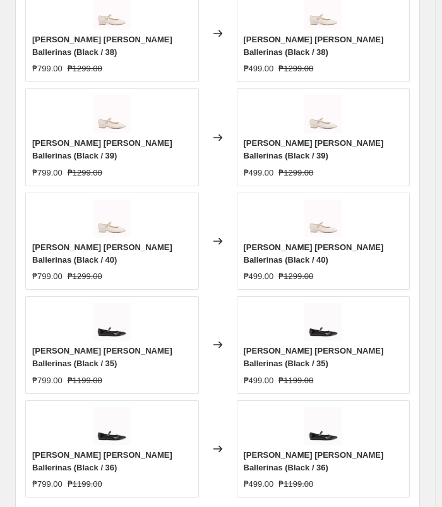
scroll to position [1073, 0]
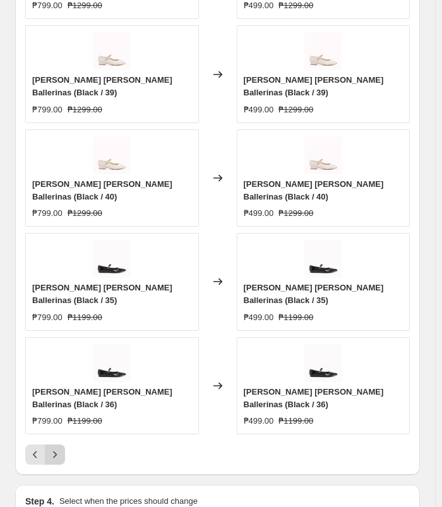
click at [61, 445] on button "Next" at bounding box center [55, 455] width 20 height 20
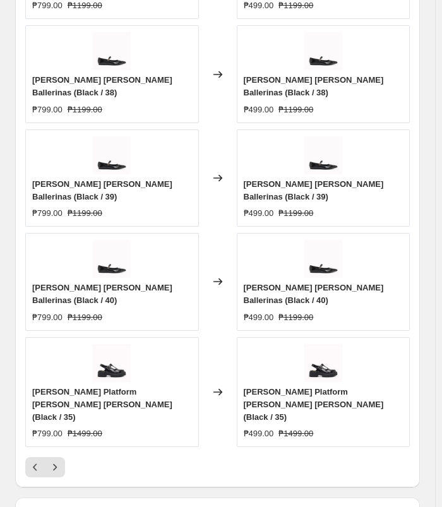
scroll to position [1137, 0]
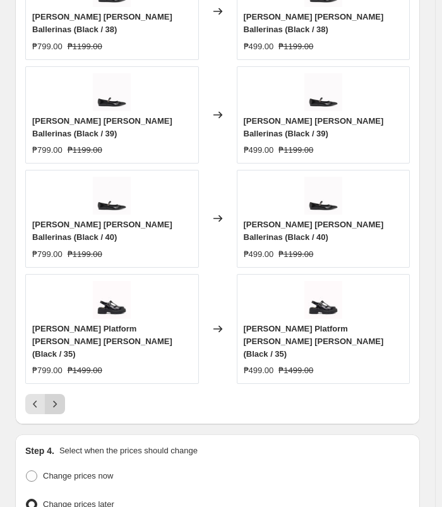
click at [54, 398] on icon "Next" at bounding box center [55, 404] width 13 height 13
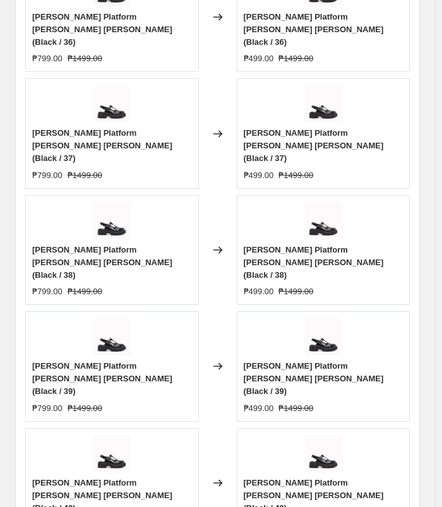
scroll to position [1073, 0]
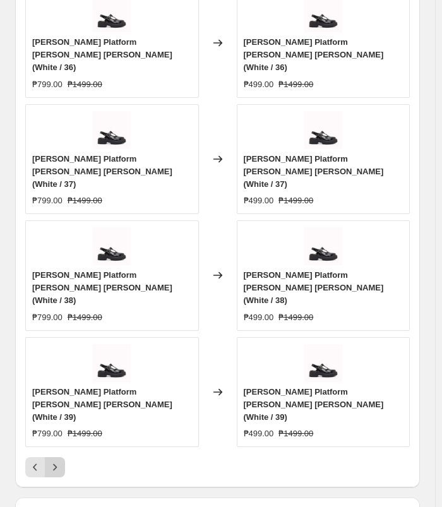
click at [53, 461] on icon "Next" at bounding box center [55, 467] width 13 height 13
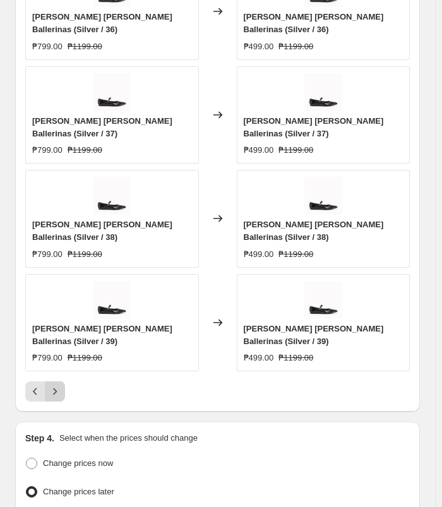
click at [63, 381] on button "Next" at bounding box center [55, 391] width 20 height 20
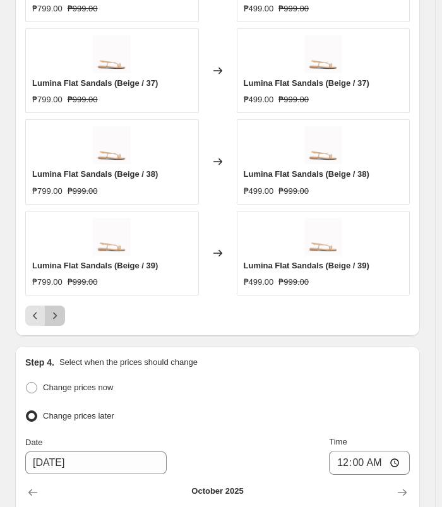
click at [59, 309] on icon "Next" at bounding box center [55, 315] width 13 height 13
click at [59, 306] on button "Next" at bounding box center [55, 316] width 20 height 20
click at [56, 309] on icon "Next" at bounding box center [55, 315] width 13 height 13
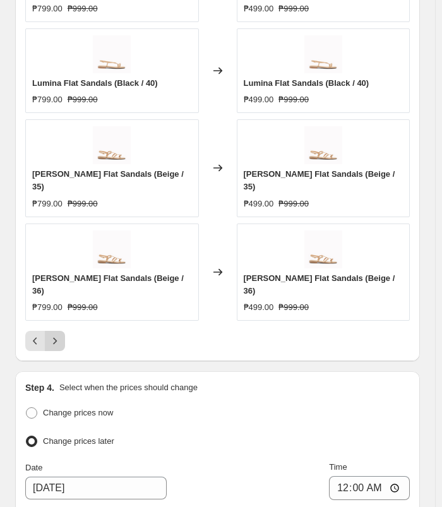
click at [56, 335] on icon "Next" at bounding box center [55, 341] width 13 height 13
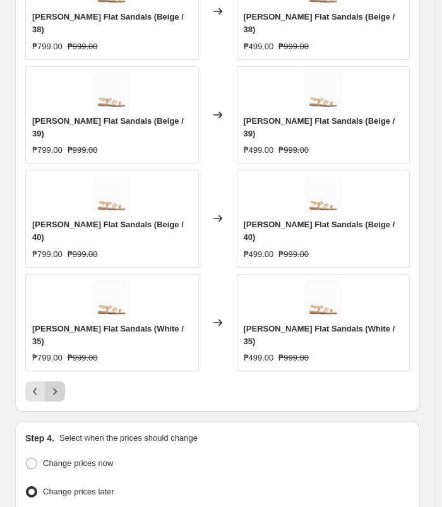
click at [61, 385] on icon "Next" at bounding box center [55, 391] width 13 height 13
click at [63, 381] on button "Next" at bounding box center [55, 391] width 20 height 20
click at [59, 385] on icon "Next" at bounding box center [55, 391] width 13 height 13
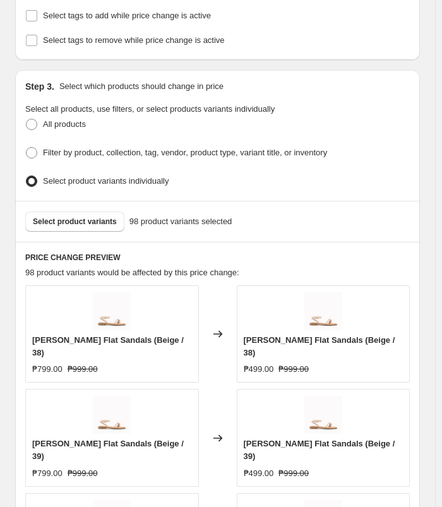
scroll to position [695, 0]
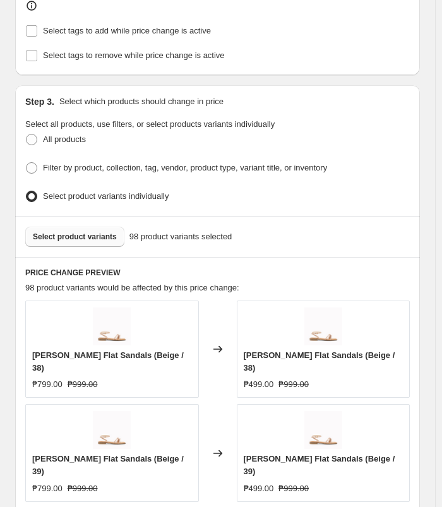
click at [56, 232] on span "Select product variants" at bounding box center [75, 237] width 84 height 10
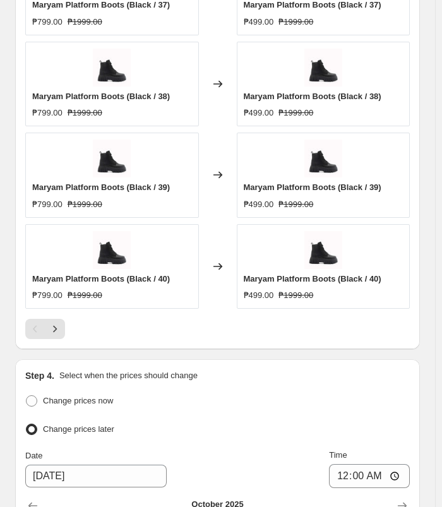
scroll to position [1137, 0]
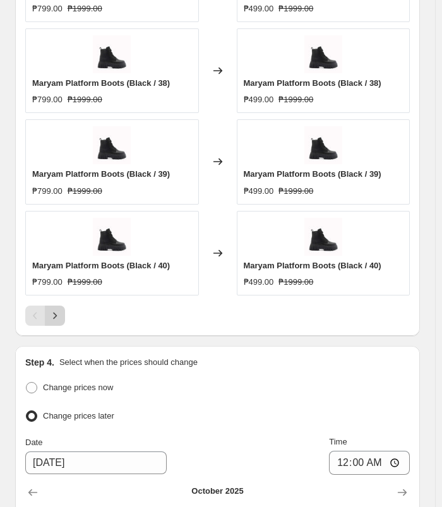
click at [63, 314] on button "Next" at bounding box center [55, 316] width 20 height 20
click at [62, 313] on button "Next" at bounding box center [55, 316] width 20 height 20
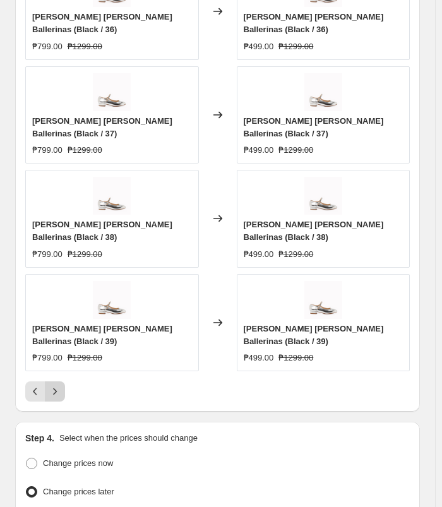
click at [62, 381] on button "Next" at bounding box center [55, 391] width 20 height 20
click at [33, 385] on icon "Previous" at bounding box center [35, 391] width 13 height 13
click at [54, 385] on icon "Next" at bounding box center [55, 391] width 13 height 13
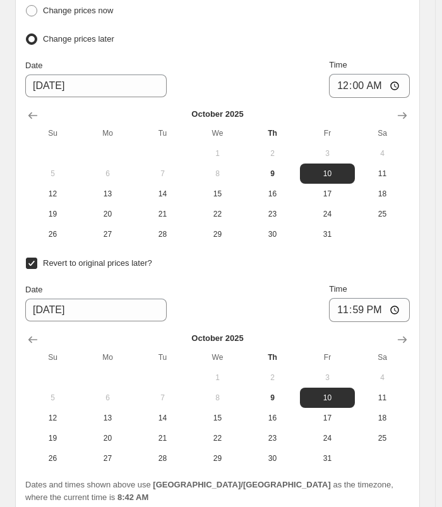
scroll to position [1609, 0]
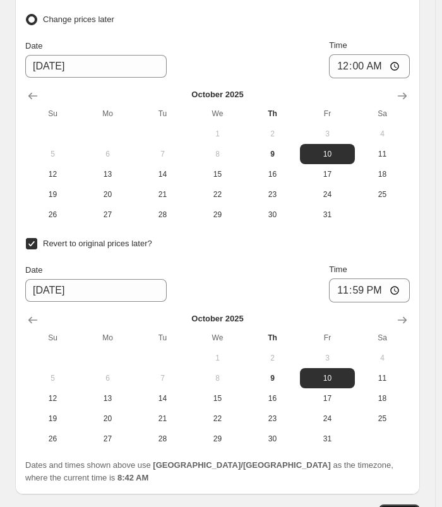
click at [403, 506] on span "Update" at bounding box center [399, 515] width 26 height 10
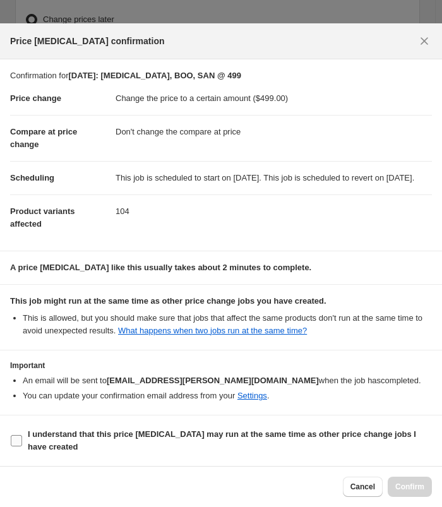
click at [66, 450] on span "I understand that this price [MEDICAL_DATA] may run at the same time as other p…" at bounding box center [230, 440] width 404 height 25
click at [22, 446] on input "I understand that this price [MEDICAL_DATA] may run at the same time as other p…" at bounding box center [16, 440] width 11 height 11
checkbox input "true"
click at [413, 484] on span "Confirm" at bounding box center [409, 487] width 29 height 10
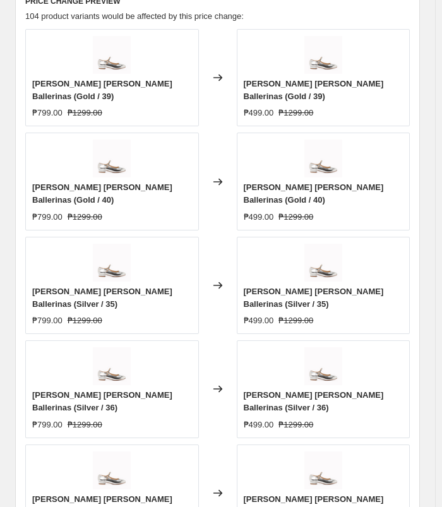
scroll to position [1104, 0]
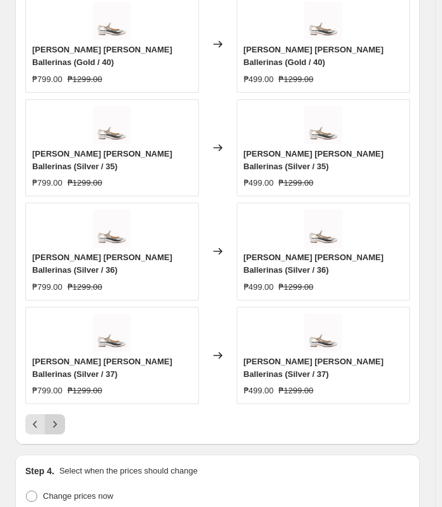
click at [60, 418] on icon "Next" at bounding box center [55, 424] width 13 height 13
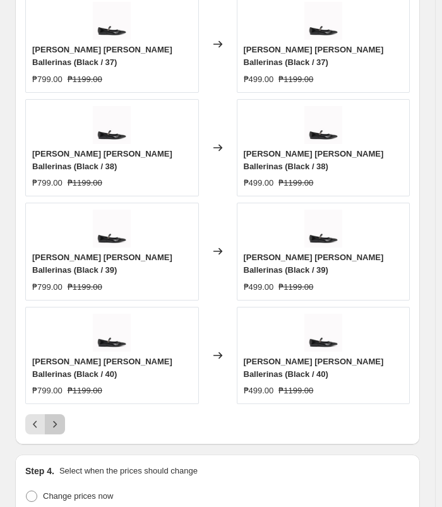
click at [60, 418] on icon "Next" at bounding box center [55, 424] width 13 height 13
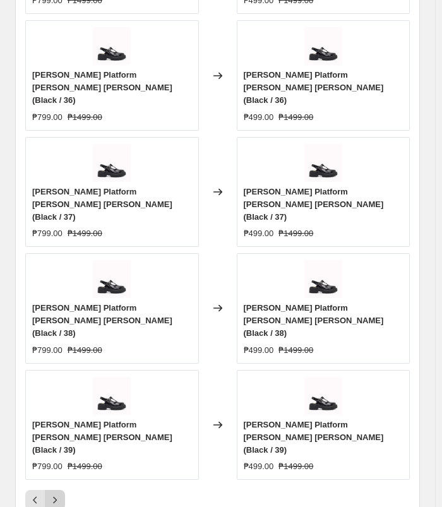
click at [60, 494] on icon "Next" at bounding box center [55, 500] width 13 height 13
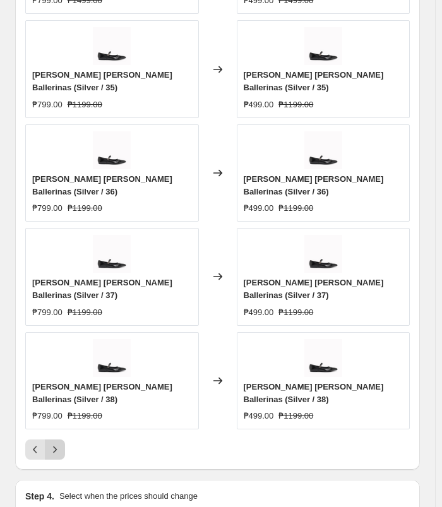
click at [60, 443] on icon "Next" at bounding box center [55, 449] width 13 height 13
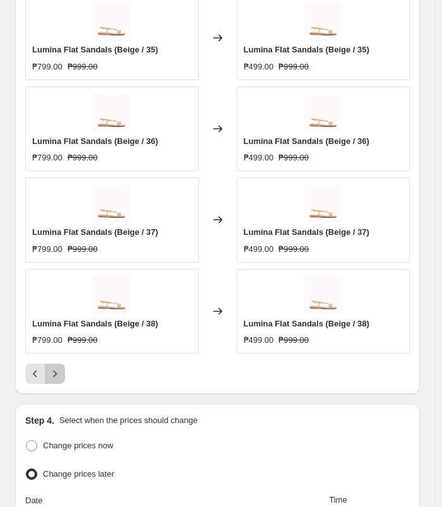
click at [60, 368] on icon "Next" at bounding box center [55, 374] width 13 height 13
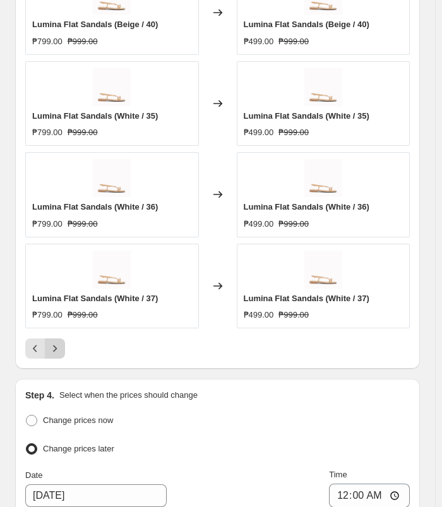
click at [60, 342] on icon "Next" at bounding box center [55, 348] width 13 height 13
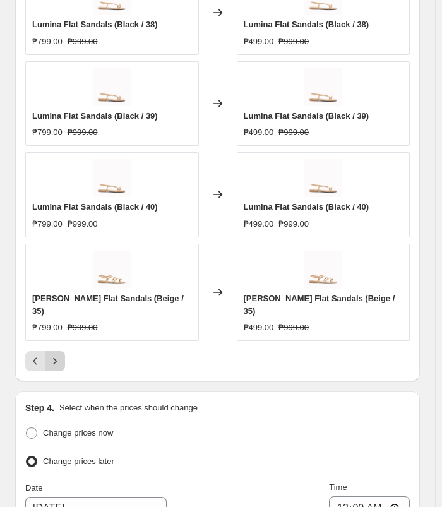
click at [60, 355] on icon "Next" at bounding box center [55, 361] width 13 height 13
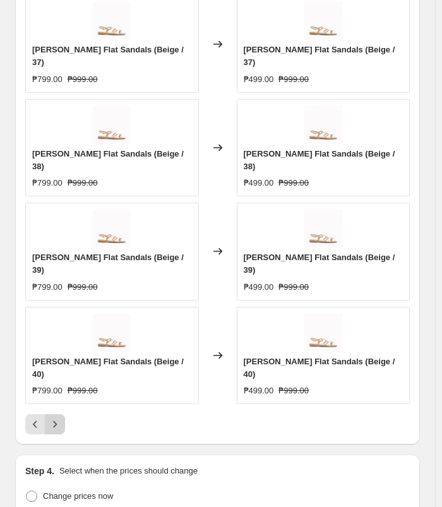
click at [60, 418] on icon "Next" at bounding box center [55, 424] width 13 height 13
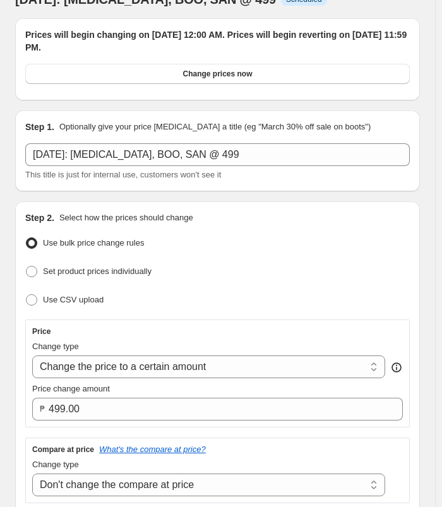
scroll to position [20, 0]
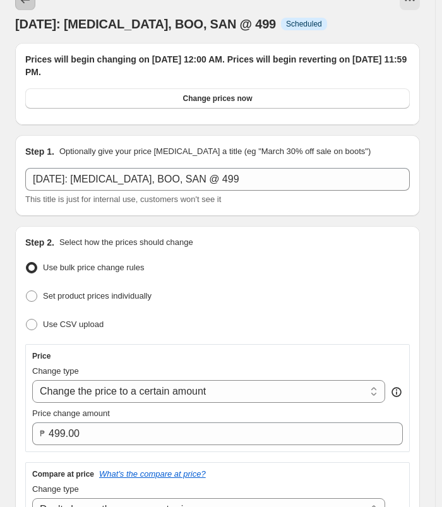
click at [17, 3] on button "Price change jobs" at bounding box center [25, 0] width 20 height 20
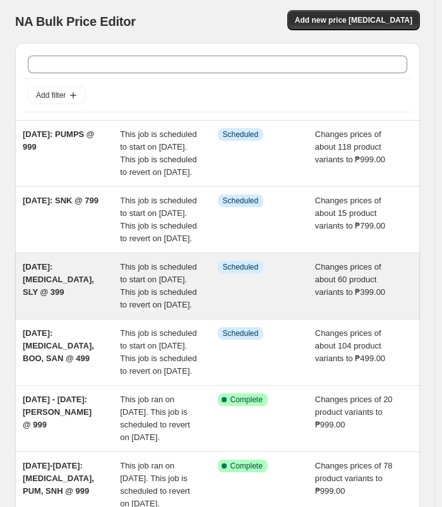
click at [73, 304] on div "[DATE]: [MEDICAL_DATA], SLY @ 399" at bounding box center [71, 286] width 97 height 51
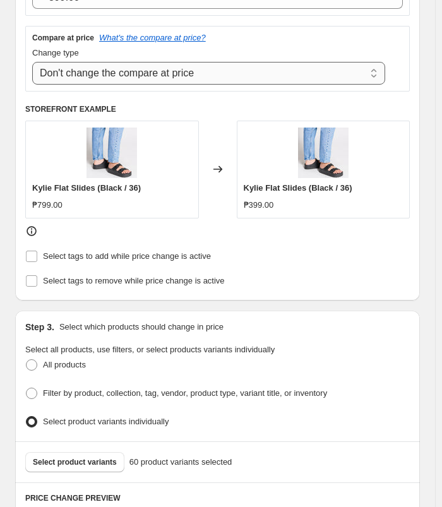
scroll to position [442, 0]
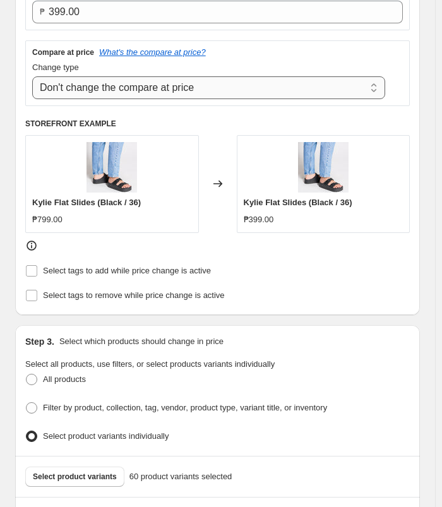
click at [257, 82] on select "Change the compare at price to the current price (sale) Change the compare at p…" at bounding box center [208, 87] width 353 height 23
select select "ep"
click at [32, 76] on select "Change the compare at price to the current price (sale) Change the compare at p…" at bounding box center [208, 87] width 353 height 23
click at [396, 49] on div "Compare at price What's the compare at price?" at bounding box center [217, 52] width 371 height 10
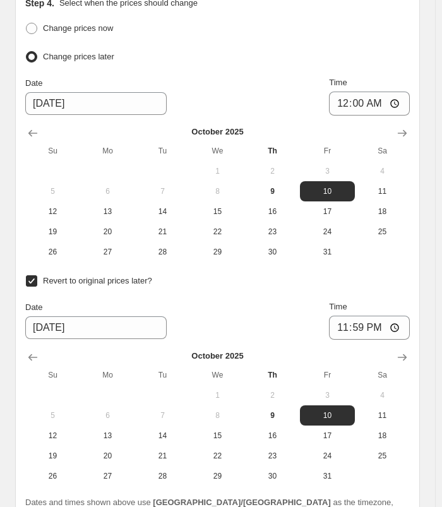
scroll to position [1609, 0]
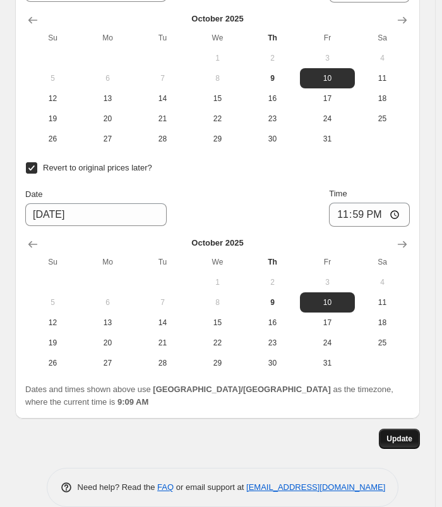
click at [398, 434] on span "Update" at bounding box center [399, 439] width 26 height 10
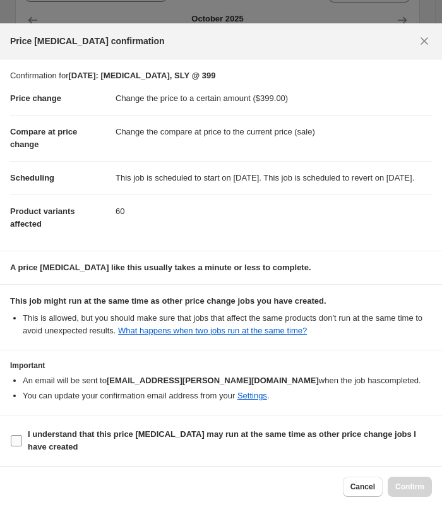
click at [119, 443] on span "I understand that this price [MEDICAL_DATA] may run at the same time as other p…" at bounding box center [230, 440] width 404 height 25
click at [22, 443] on input "I understand that this price [MEDICAL_DATA] may run at the same time as other p…" at bounding box center [16, 440] width 11 height 11
checkbox input "true"
click at [423, 489] on button "Confirm" at bounding box center [410, 487] width 44 height 20
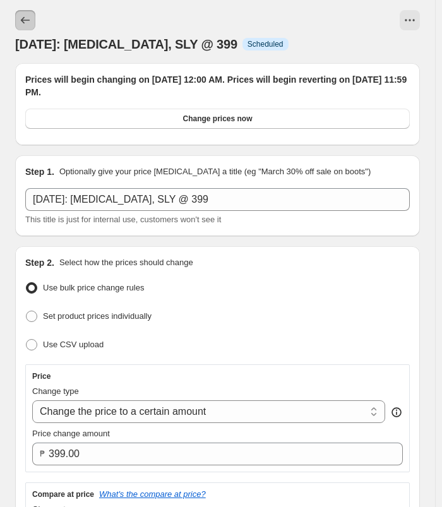
click at [23, 13] on button "Price change jobs" at bounding box center [25, 20] width 20 height 20
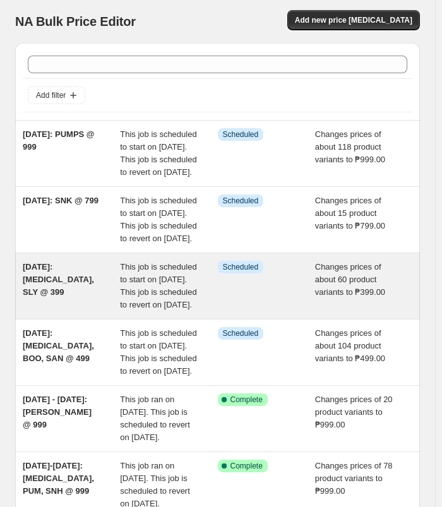
click at [87, 307] on div "[DATE]: [MEDICAL_DATA], SLY @ 399" at bounding box center [71, 286] width 97 height 51
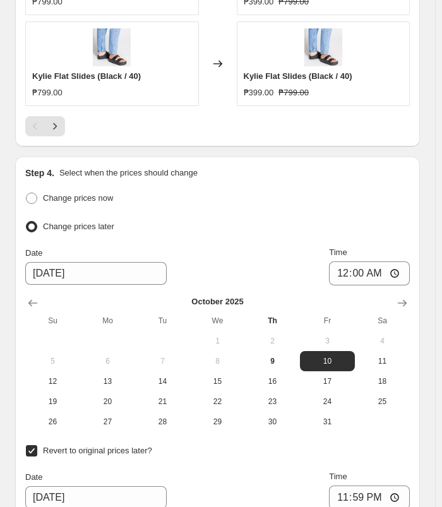
scroll to position [1073, 0]
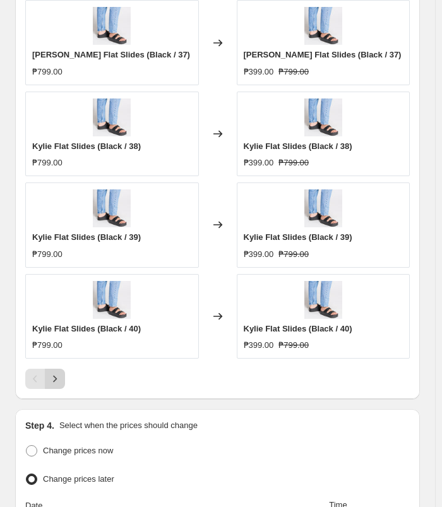
click at [48, 374] on button "Next" at bounding box center [55, 379] width 20 height 20
click at [56, 373] on icon "Next" at bounding box center [55, 379] width 13 height 13
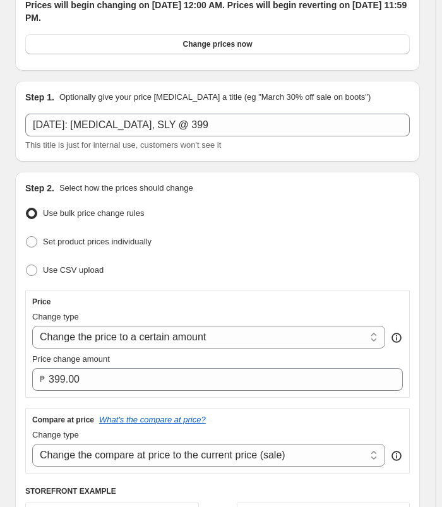
scroll to position [0, 0]
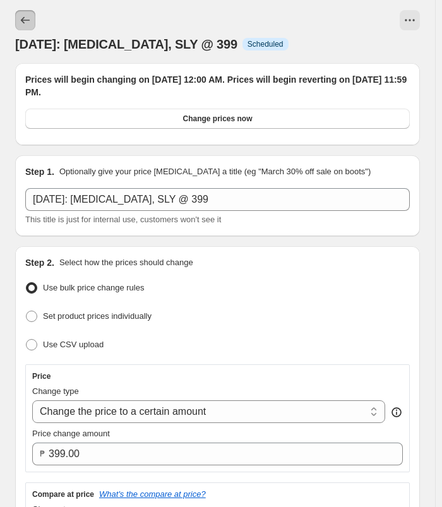
click at [28, 23] on icon "Price change jobs" at bounding box center [25, 20] width 13 height 13
